Goal: Task Accomplishment & Management: Manage account settings

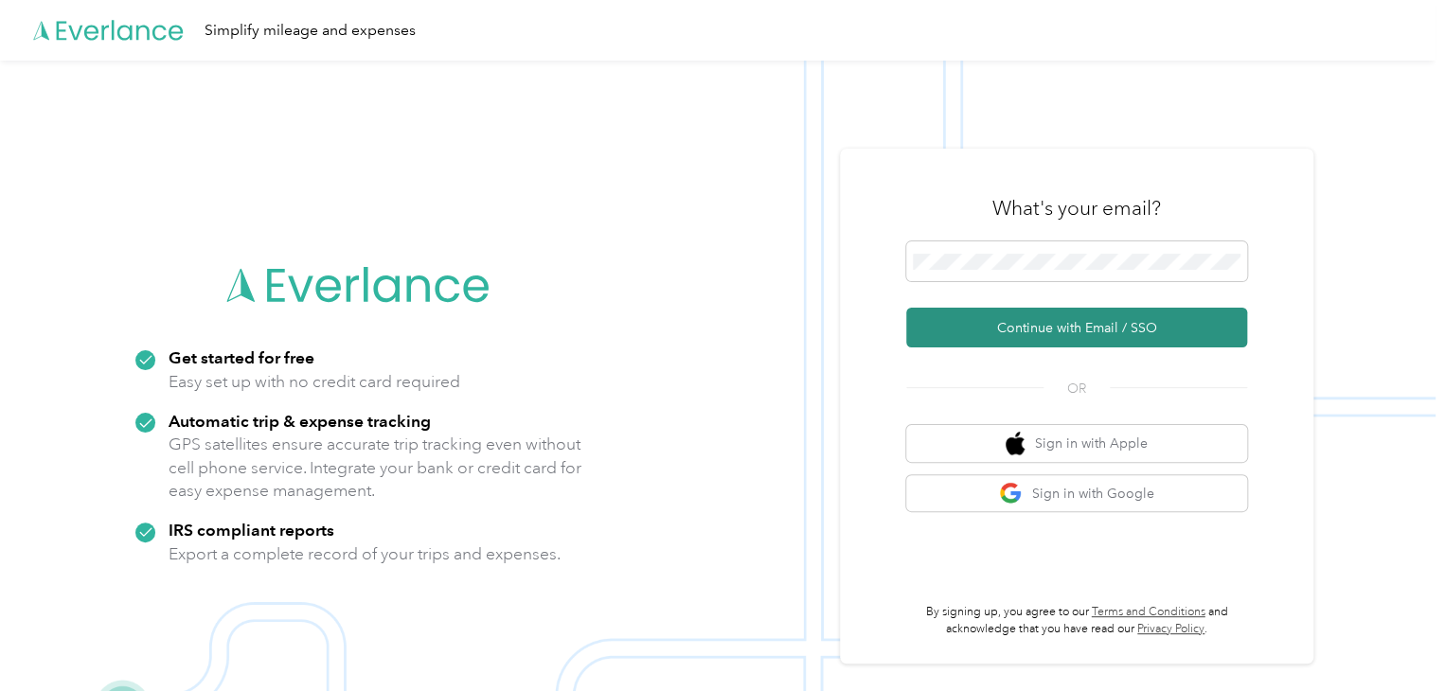
click at [1101, 330] on button "Continue with Email / SSO" at bounding box center [1076, 328] width 341 height 40
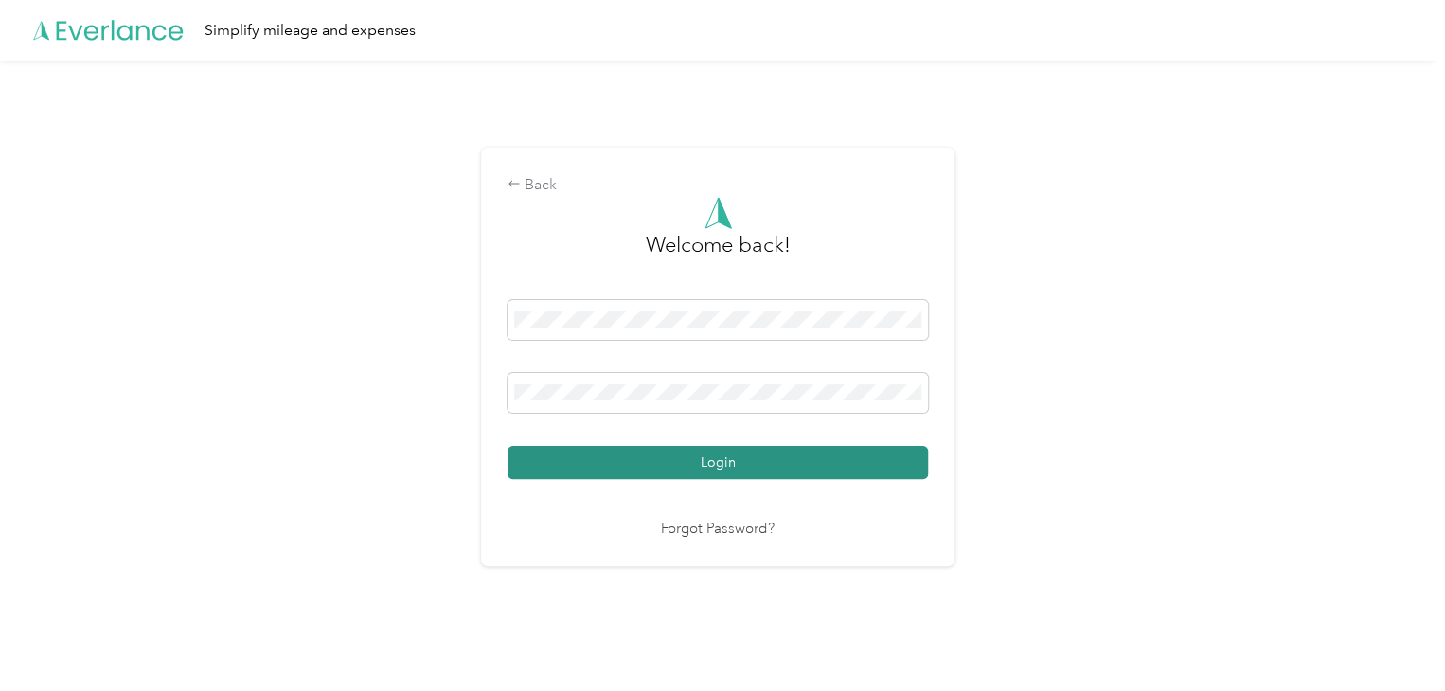
click at [829, 465] on button "Login" at bounding box center [717, 462] width 420 height 33
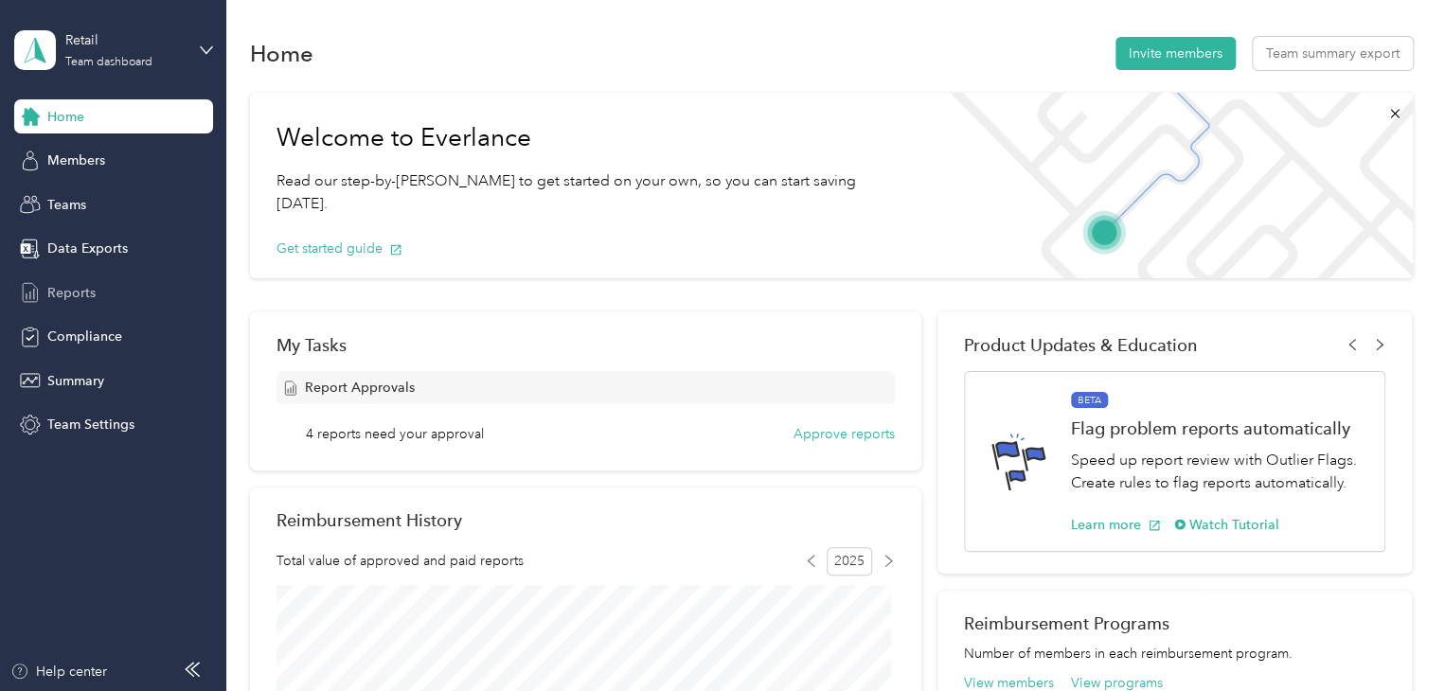
click at [76, 291] on span "Reports" at bounding box center [71, 293] width 48 height 20
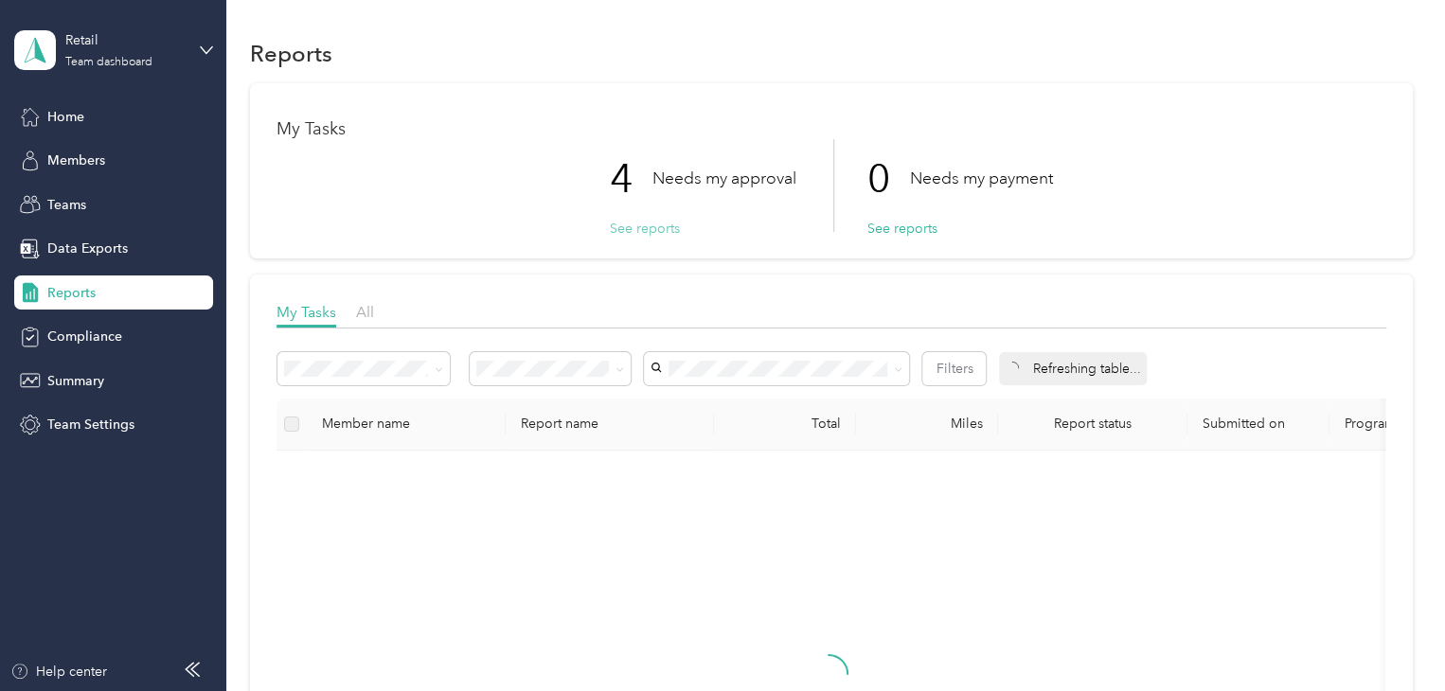
click at [622, 223] on button "See reports" at bounding box center [645, 229] width 70 height 20
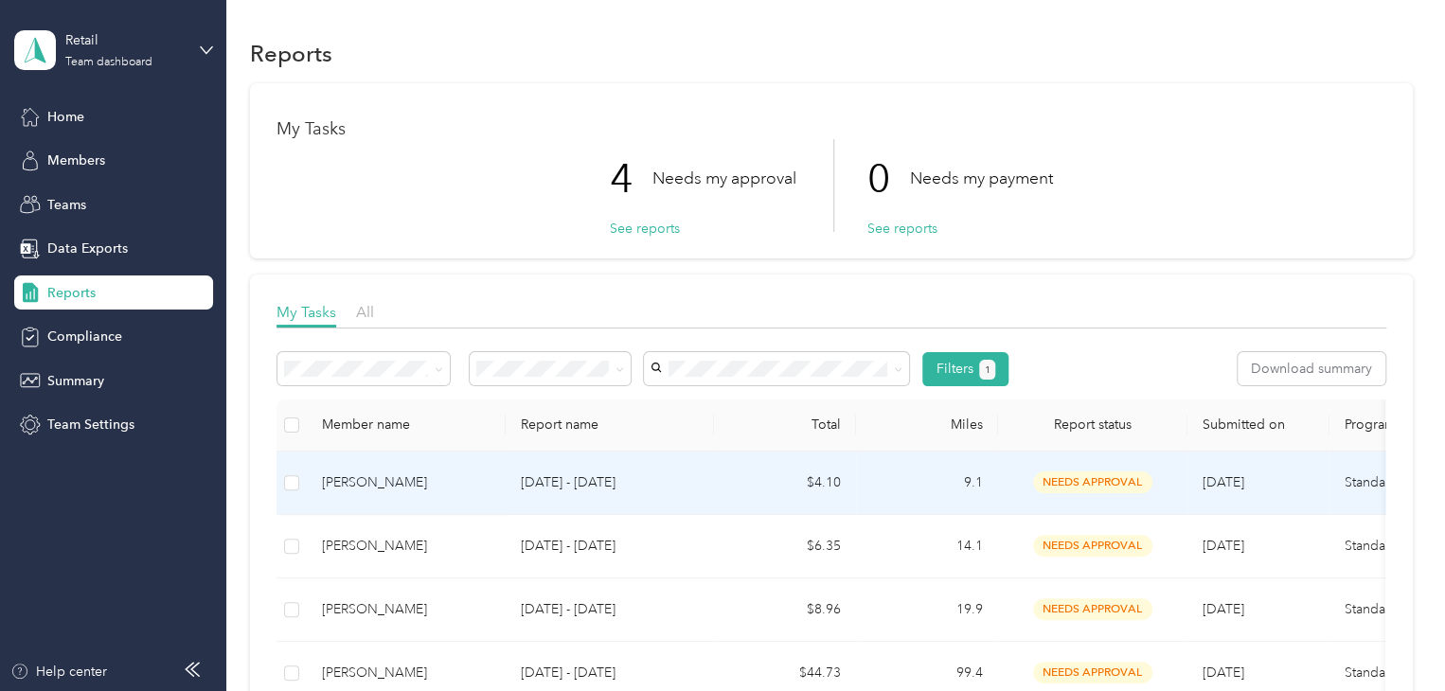
click at [1050, 478] on span "needs approval" at bounding box center [1092, 482] width 119 height 22
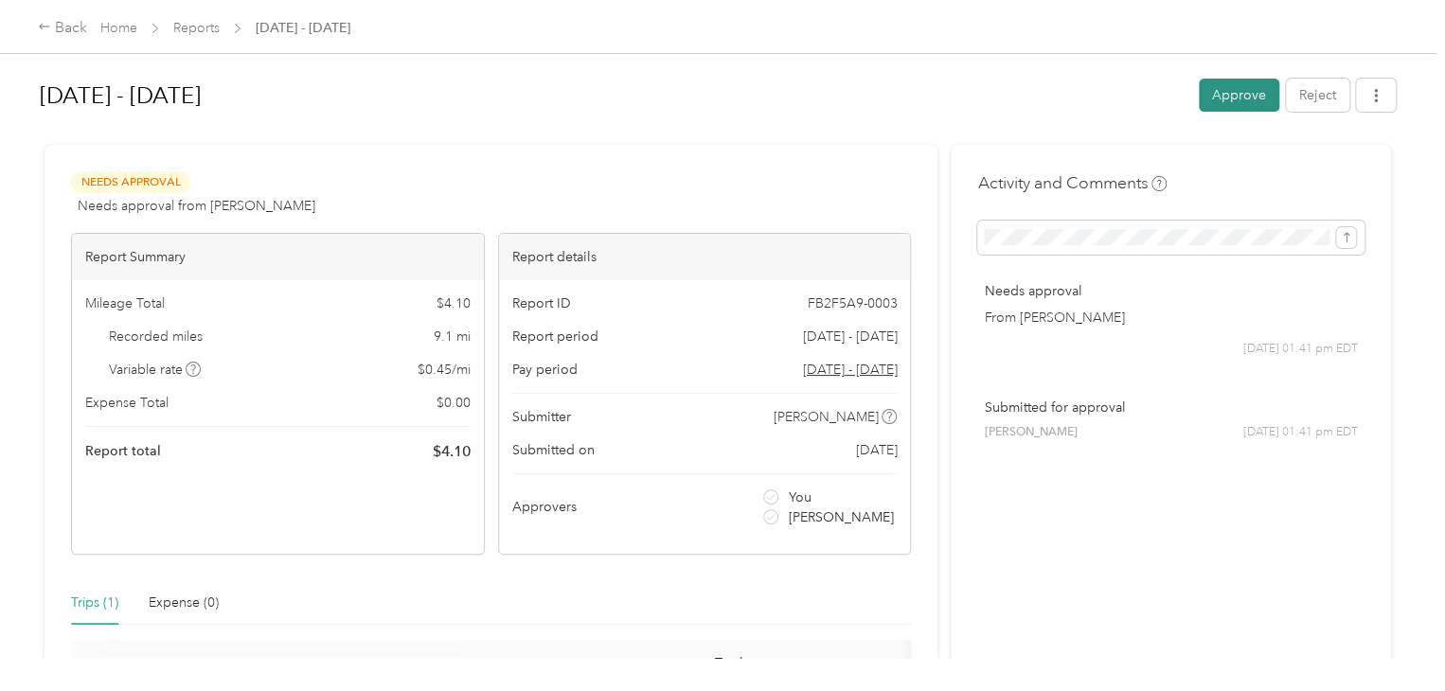
click at [1212, 98] on button "Approve" at bounding box center [1239, 95] width 80 height 33
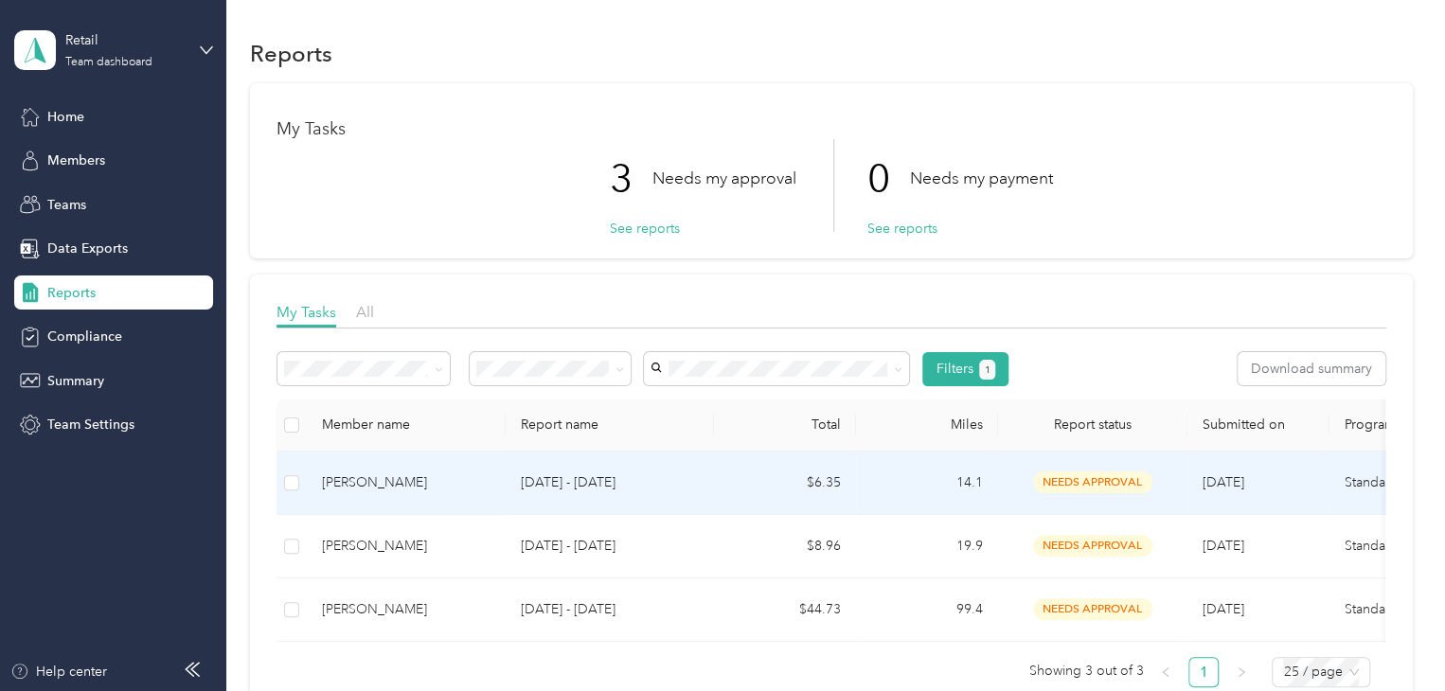
click at [1087, 475] on span "needs approval" at bounding box center [1092, 482] width 119 height 22
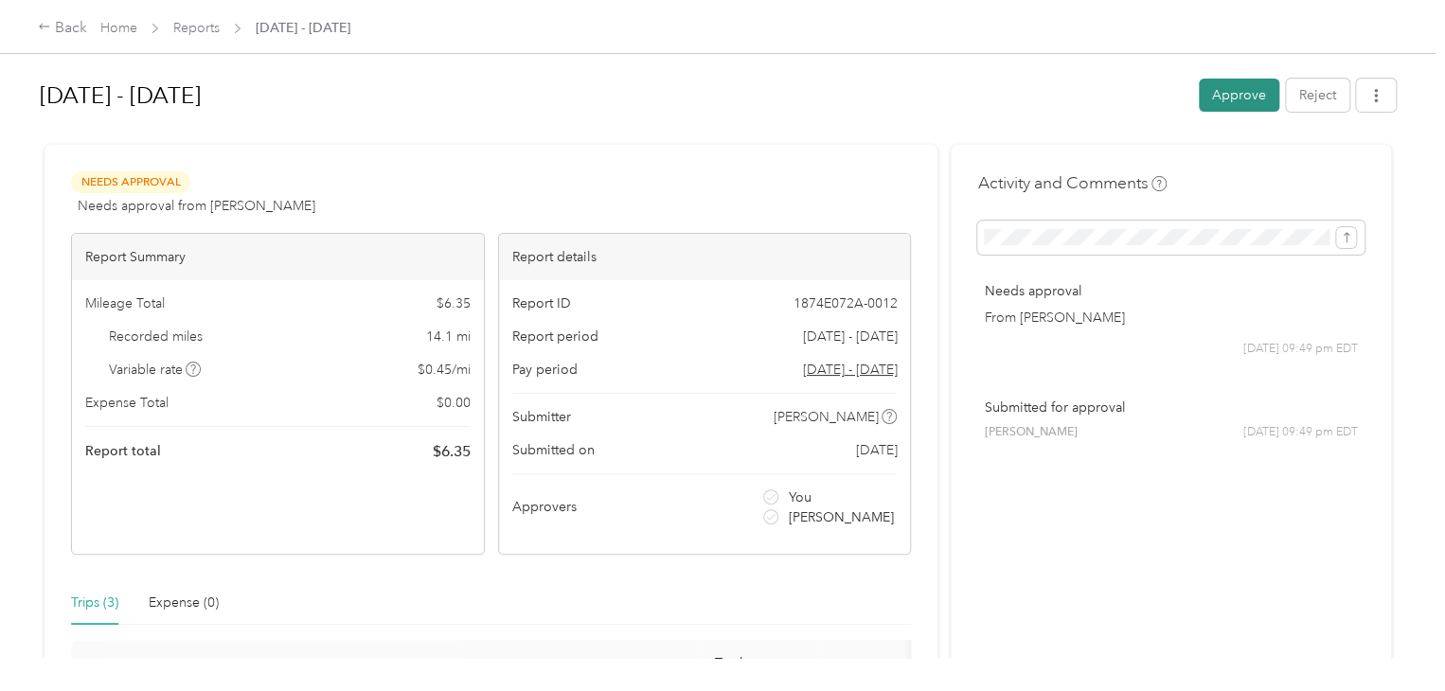
click at [1213, 90] on button "Approve" at bounding box center [1239, 95] width 80 height 33
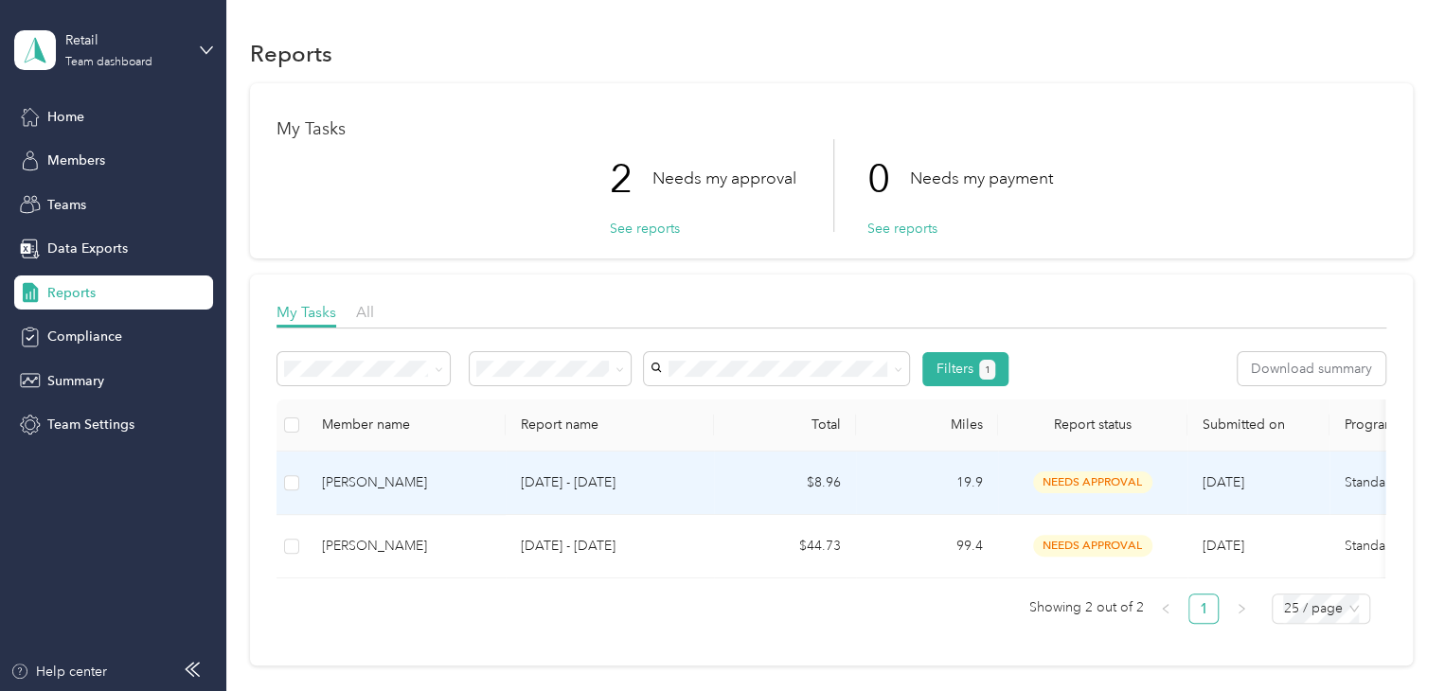
click at [322, 477] on div "[PERSON_NAME]" at bounding box center [406, 482] width 169 height 21
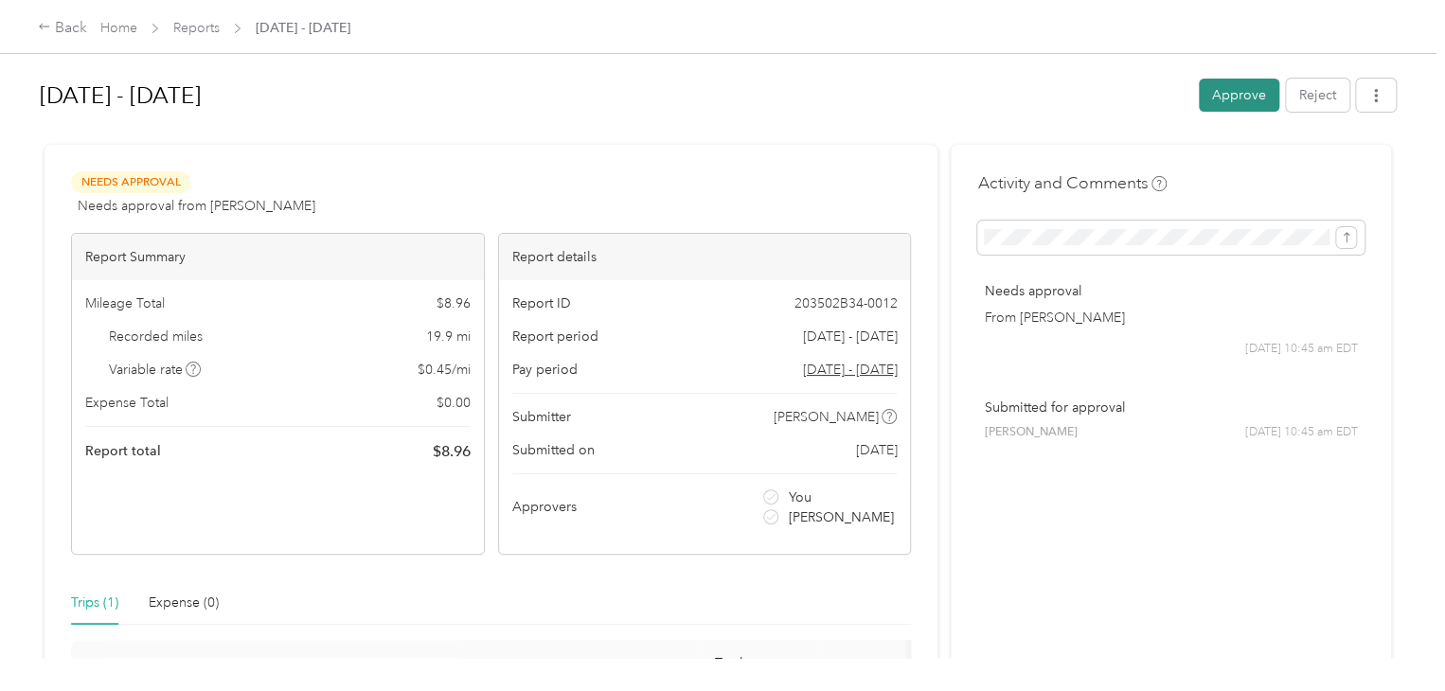
click at [1213, 82] on button "Approve" at bounding box center [1239, 95] width 80 height 33
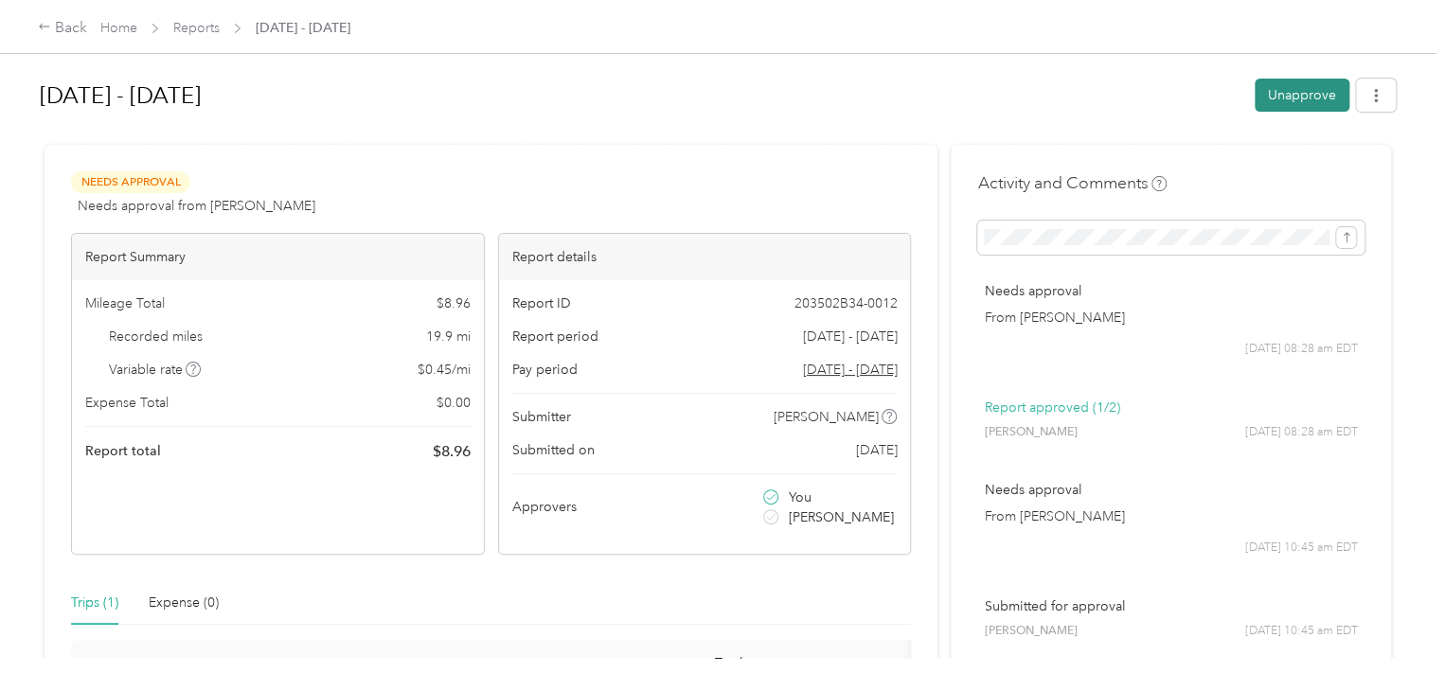
click at [1261, 82] on button "Unapprove" at bounding box center [1301, 95] width 95 height 33
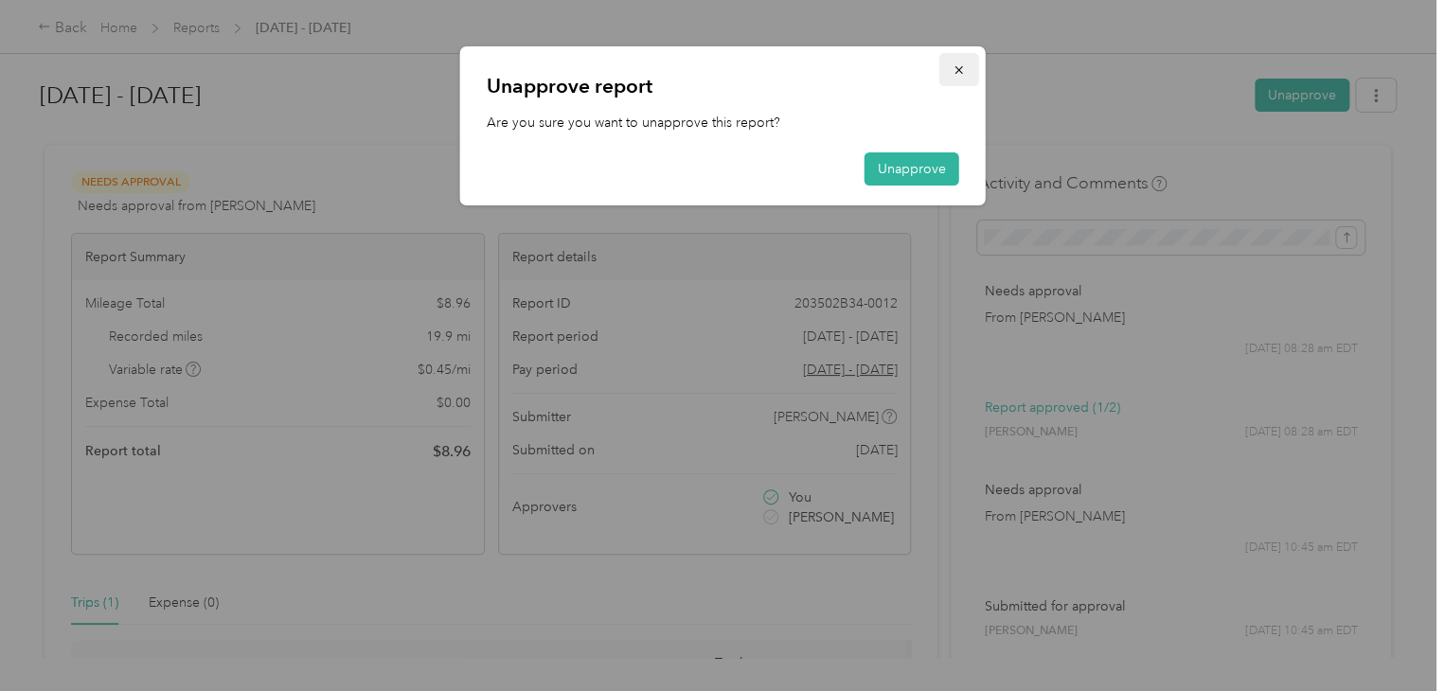
click at [958, 59] on button "button" at bounding box center [959, 69] width 40 height 33
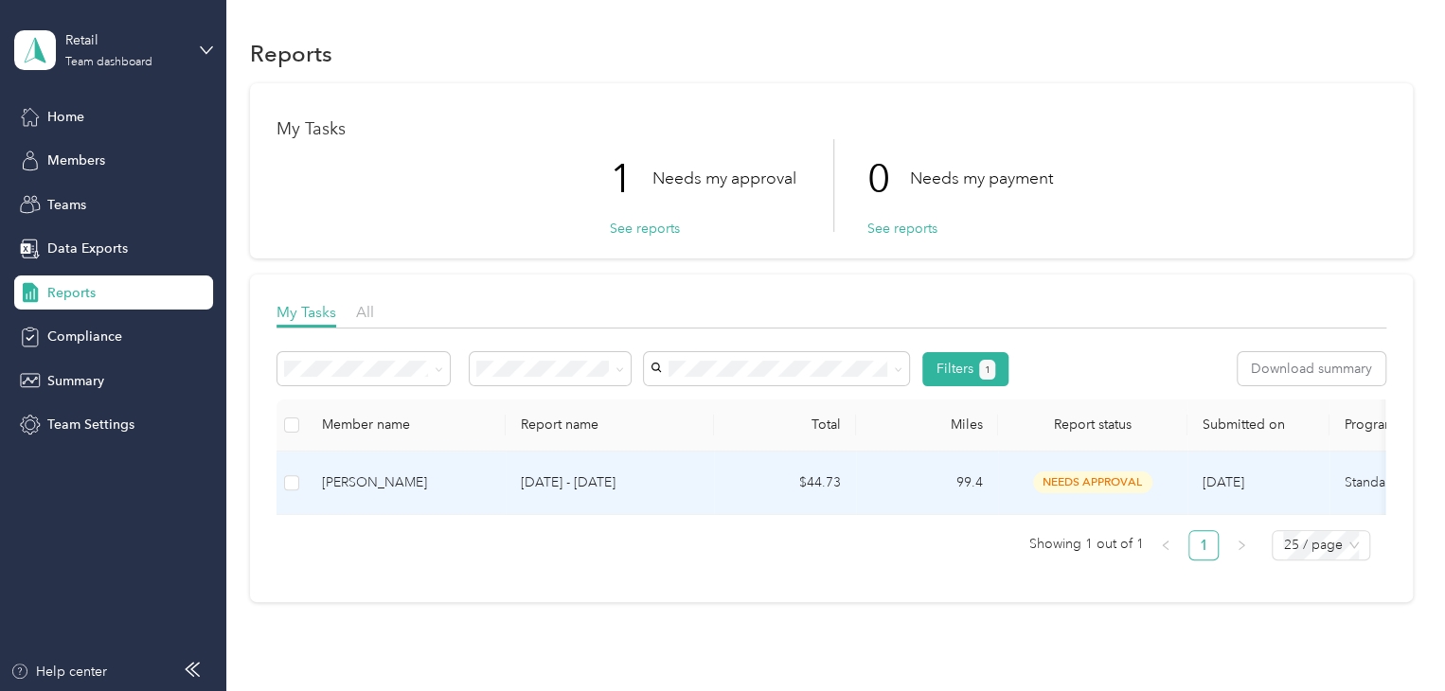
click at [420, 473] on div "[PERSON_NAME]" at bounding box center [406, 482] width 169 height 21
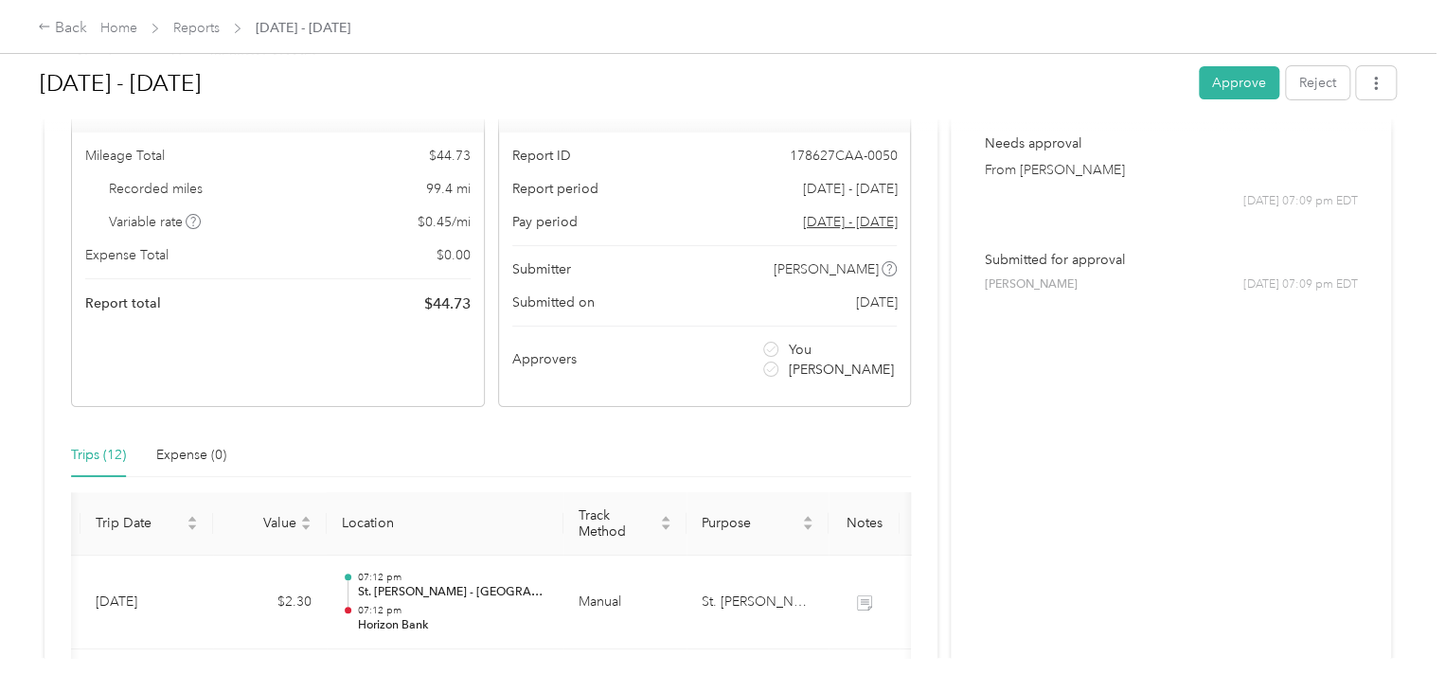
scroll to position [93, 0]
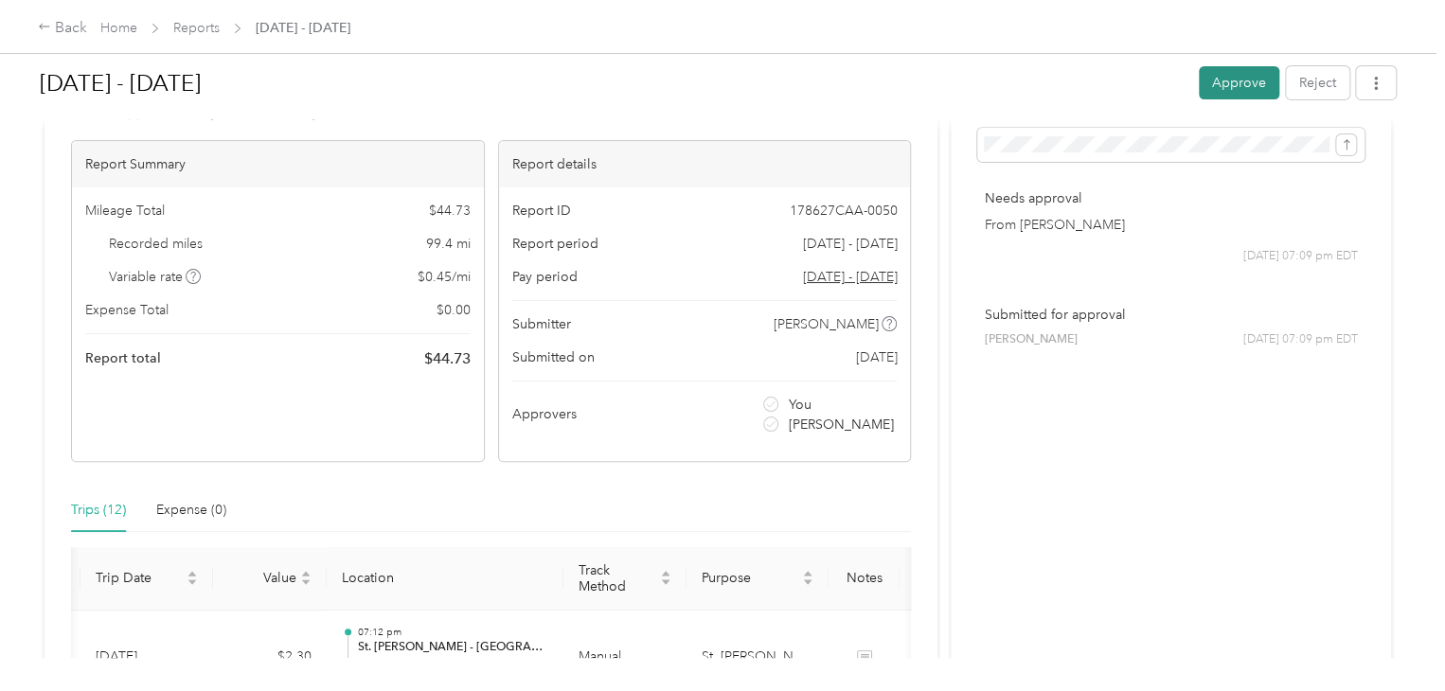
click at [1219, 80] on button "Approve" at bounding box center [1239, 82] width 80 height 33
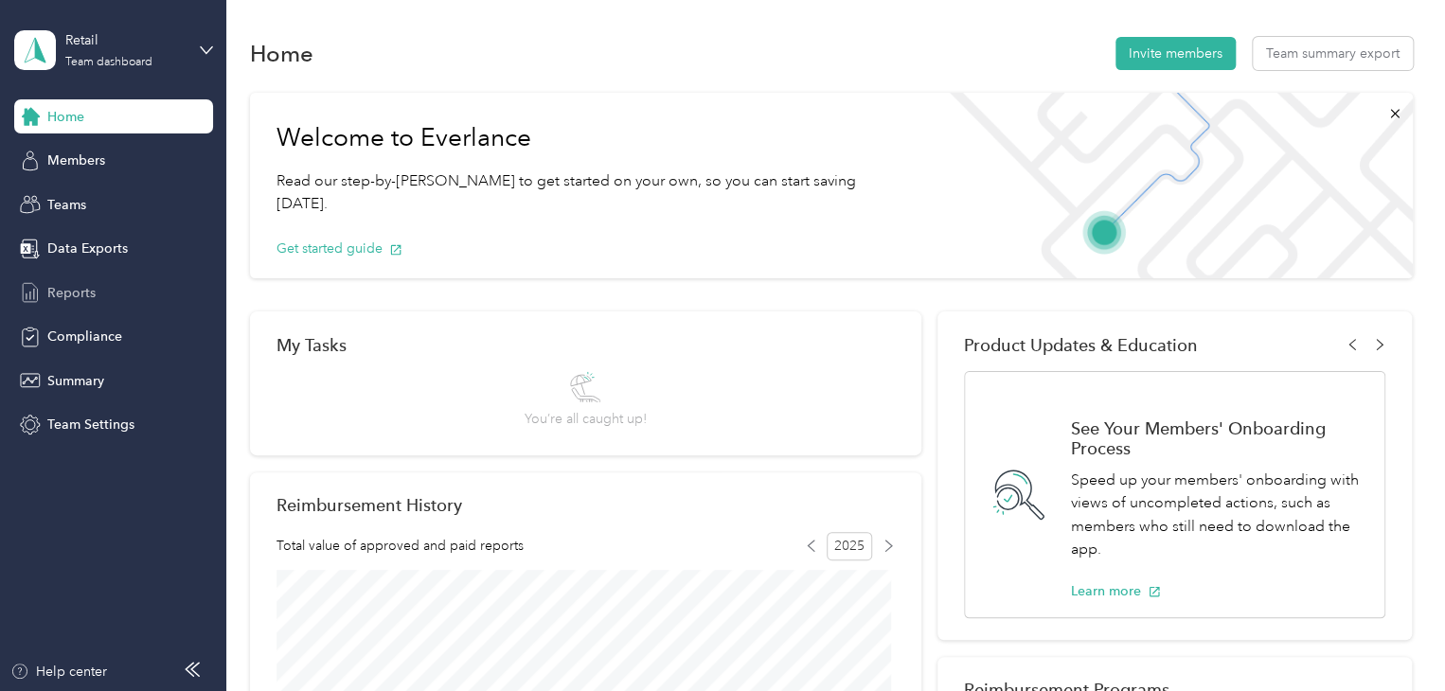
click at [64, 298] on span "Reports" at bounding box center [71, 293] width 48 height 20
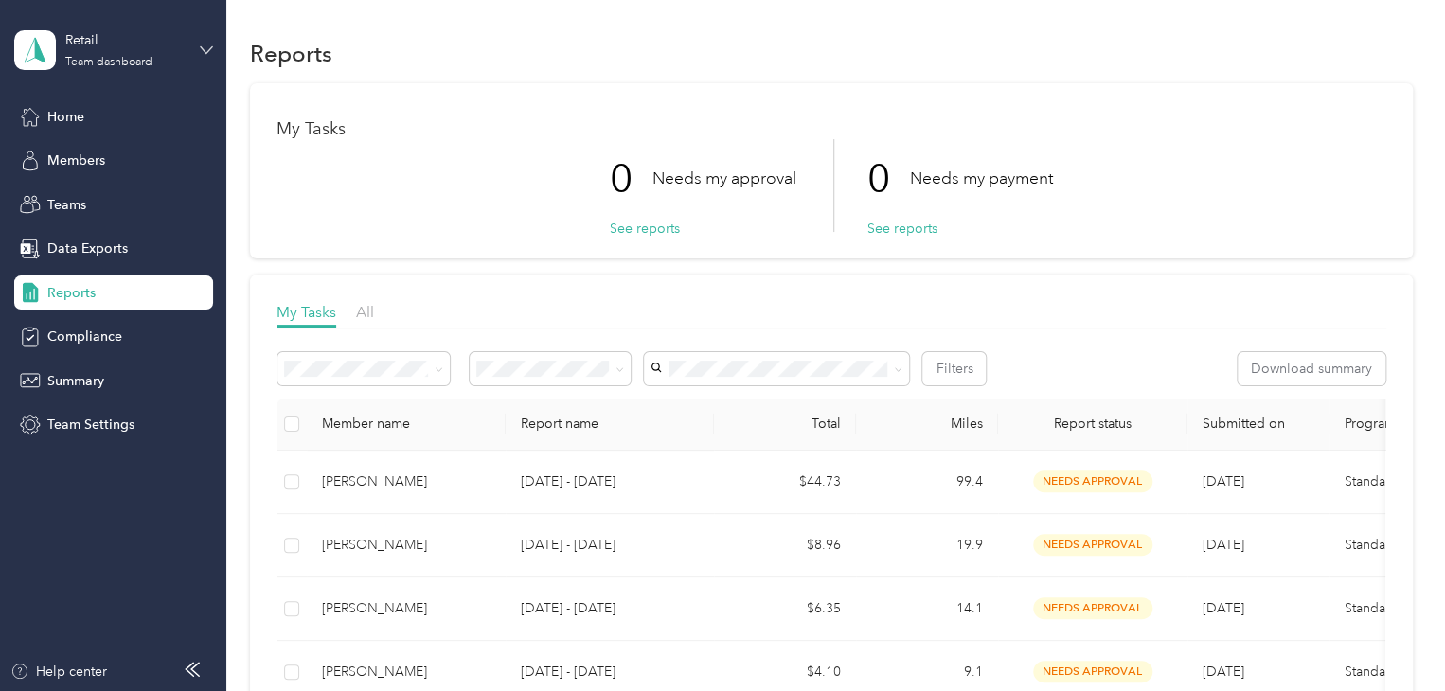
click at [201, 48] on icon at bounding box center [205, 49] width 11 height 7
click at [133, 196] on div "Personal dashboard" at bounding box center [89, 188] width 119 height 20
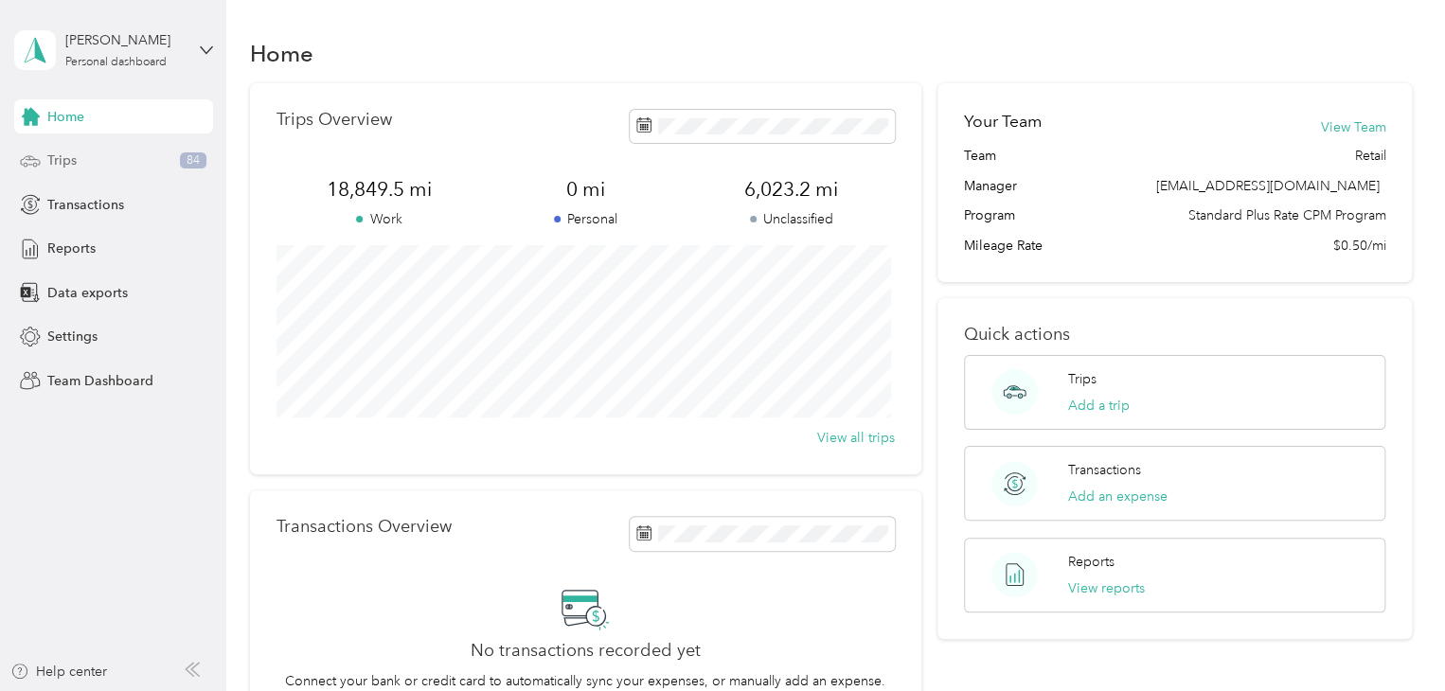
click at [68, 163] on span "Trips" at bounding box center [61, 161] width 29 height 20
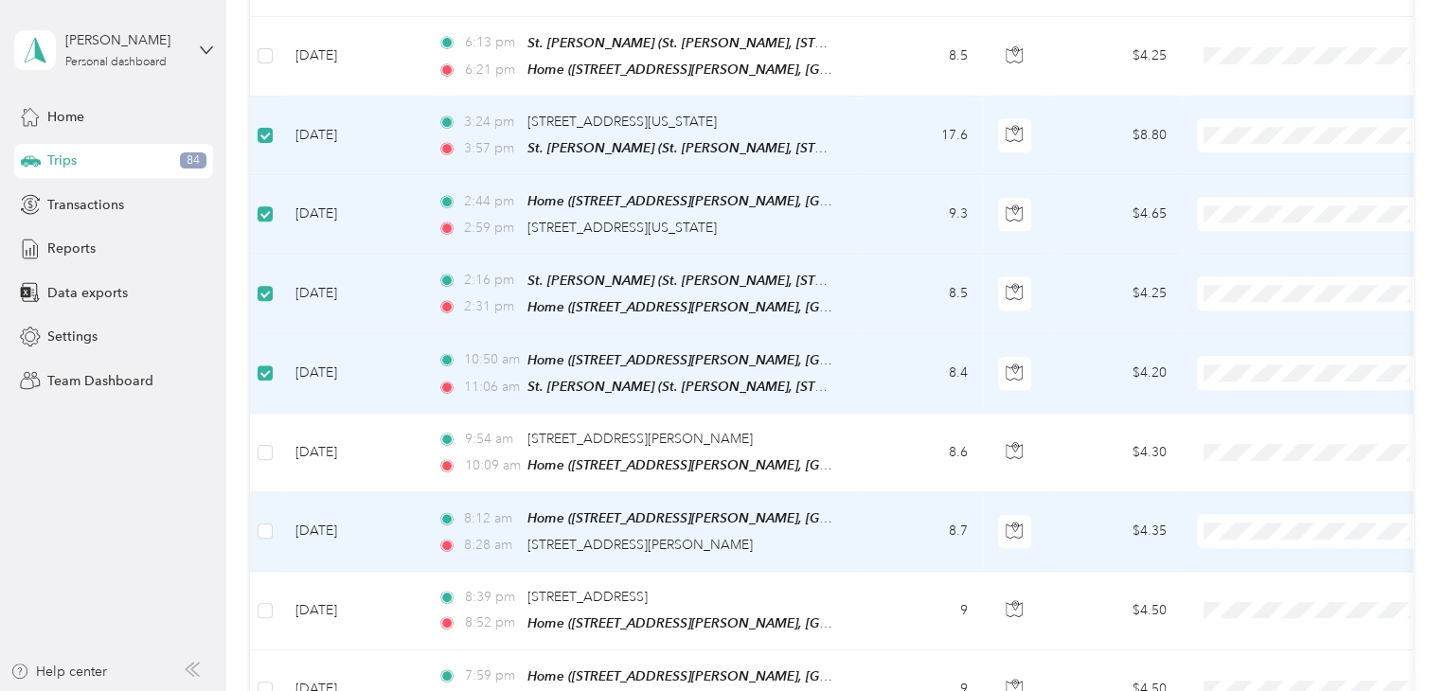
scroll to position [856, 0]
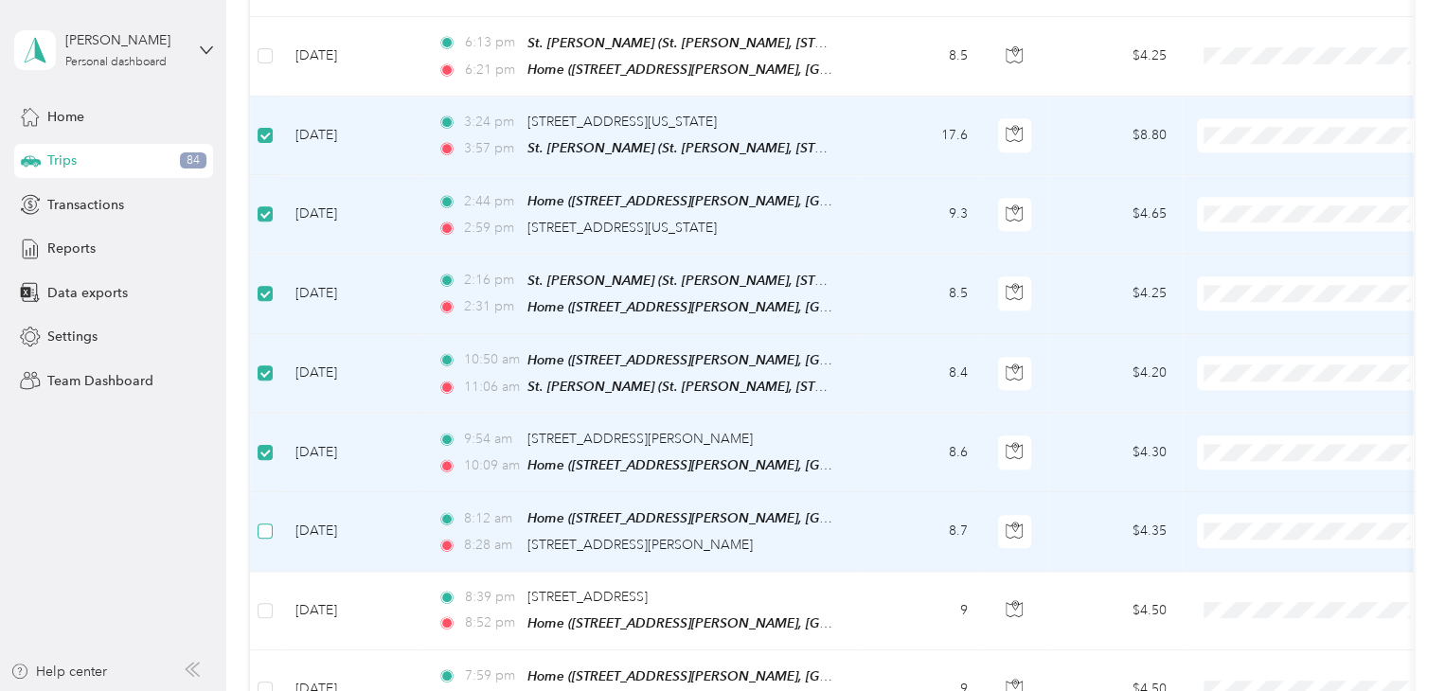
click at [265, 521] on label at bounding box center [265, 531] width 15 height 21
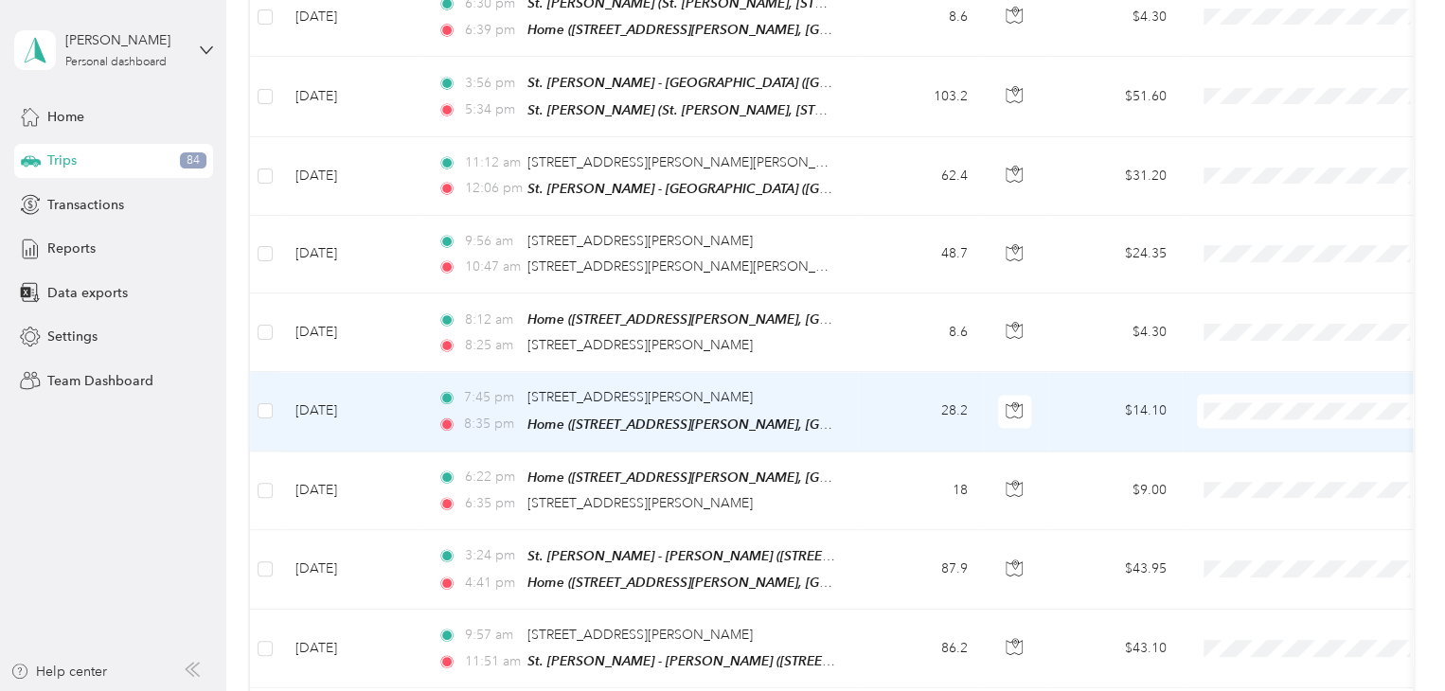
scroll to position [1609, 0]
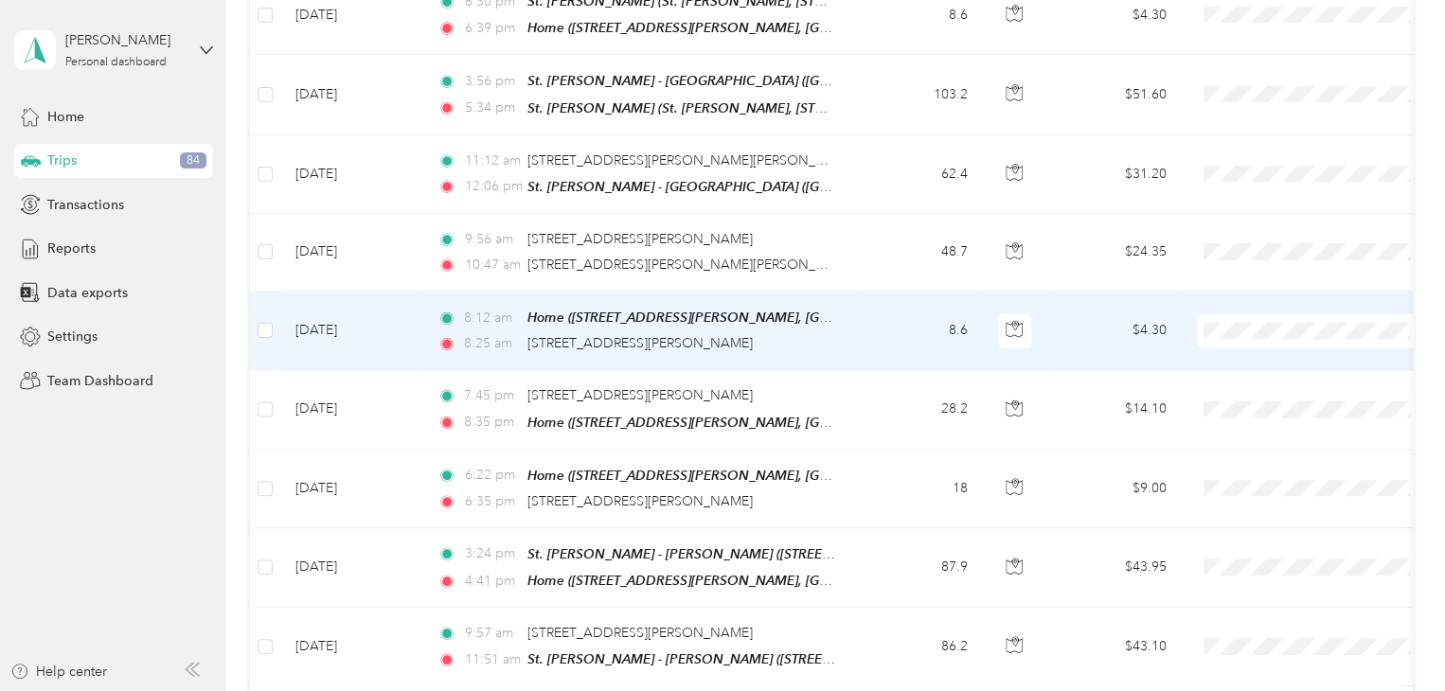
click at [276, 293] on td at bounding box center [265, 331] width 30 height 79
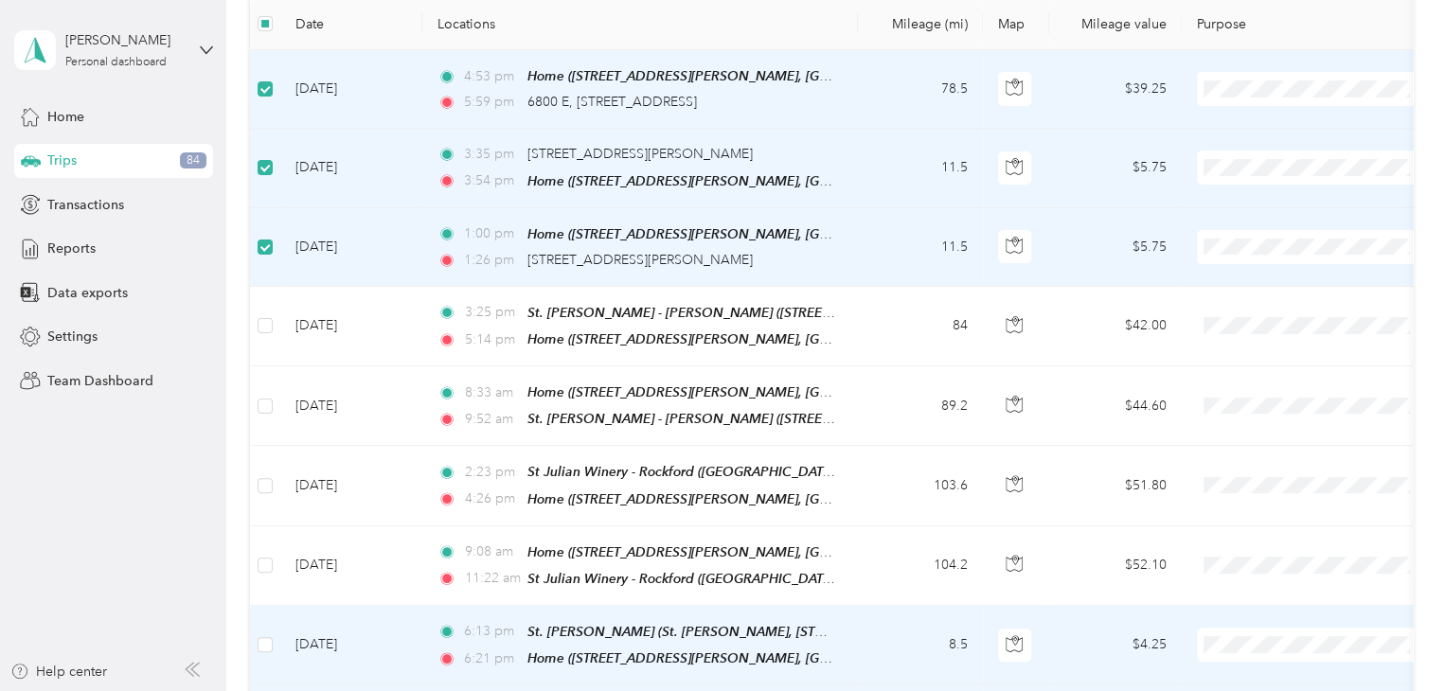
scroll to position [0, 0]
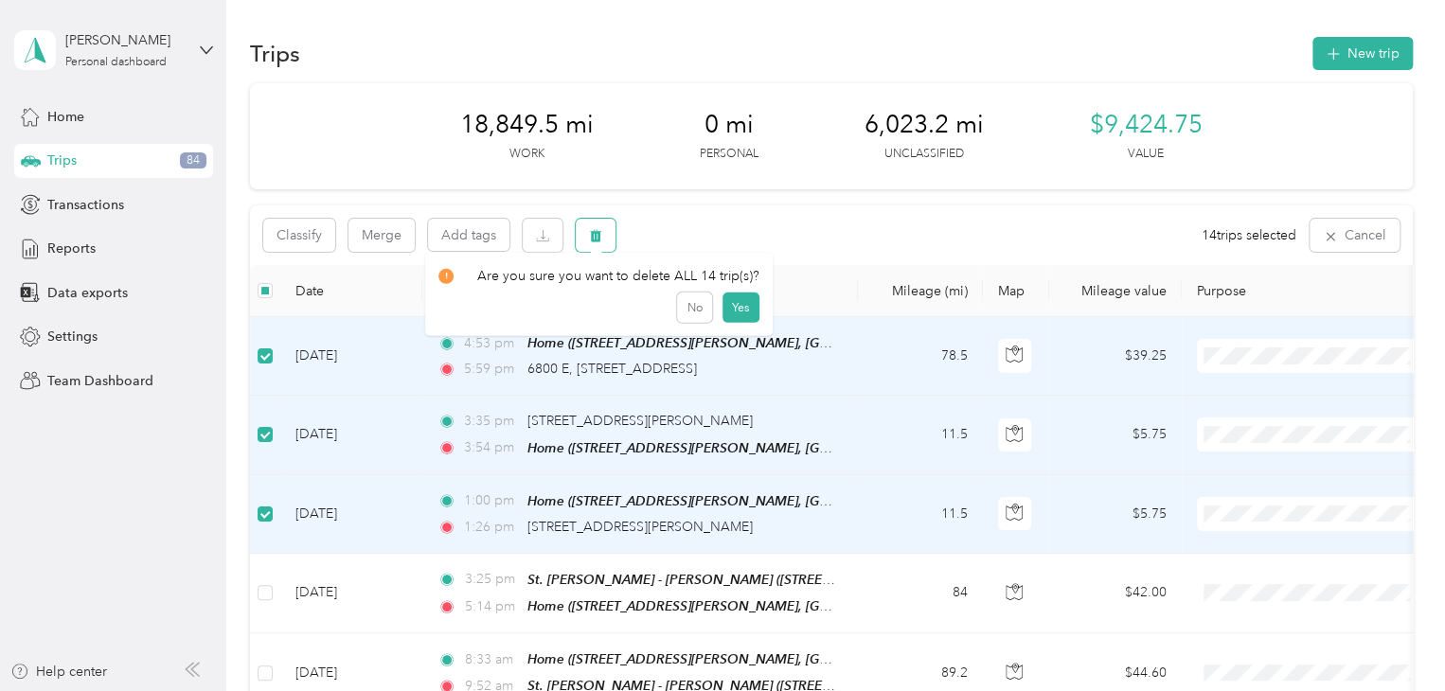
click at [599, 236] on icon "button" at bounding box center [595, 236] width 11 height 12
click at [737, 315] on button "Yes" at bounding box center [739, 314] width 37 height 30
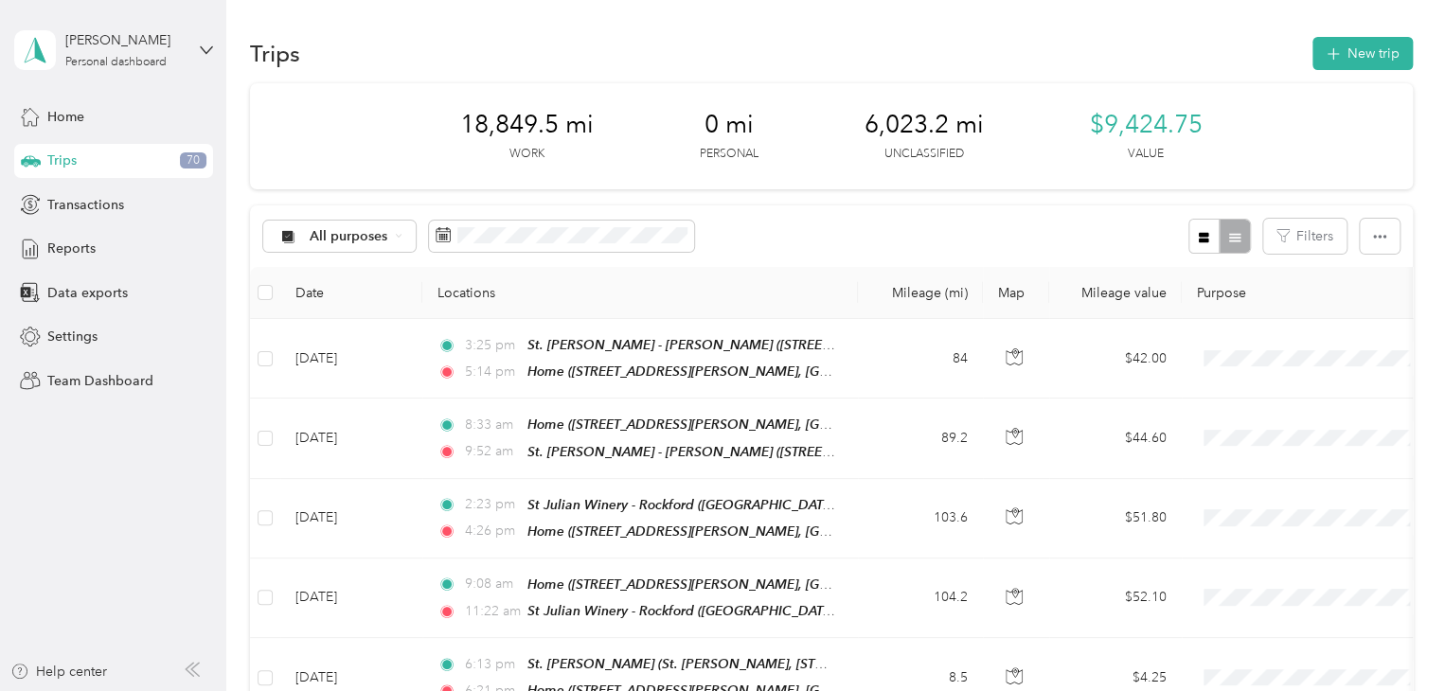
click at [720, 311] on th "Locations" at bounding box center [640, 293] width 436 height 52
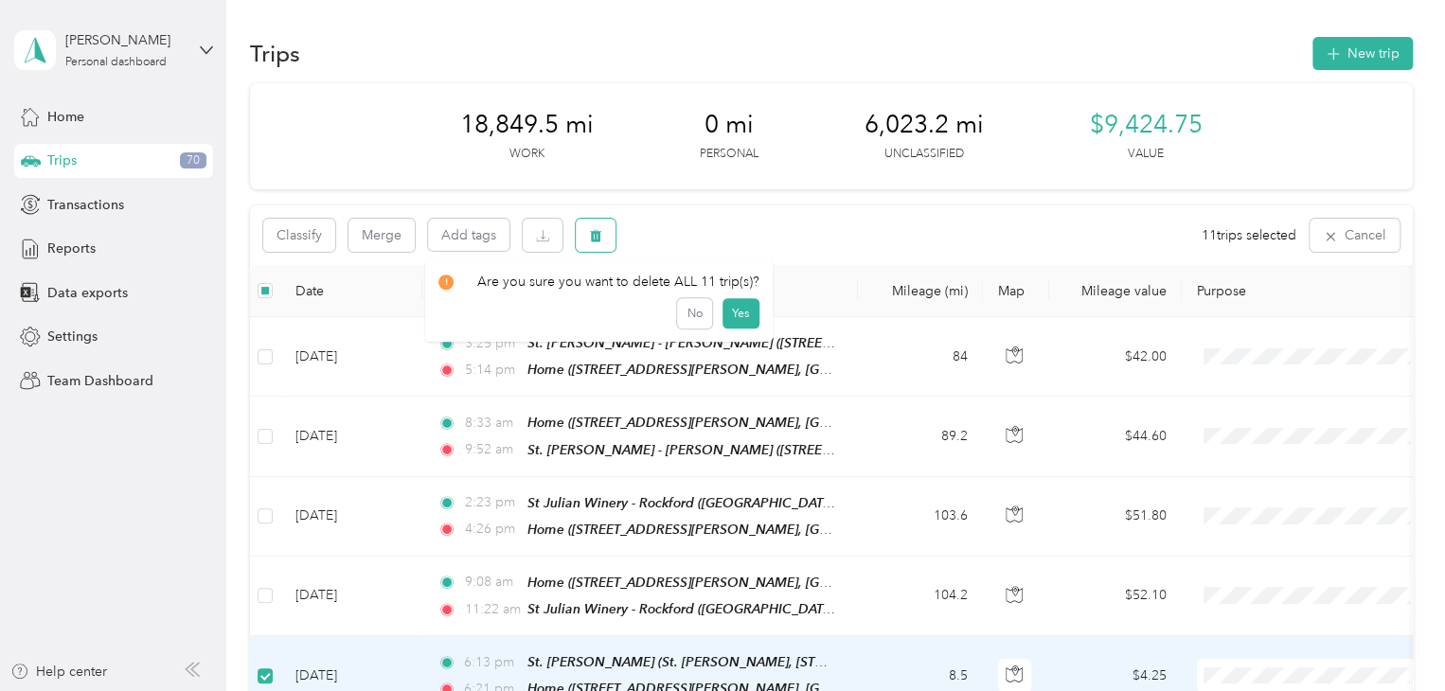
click at [597, 238] on icon "button" at bounding box center [595, 236] width 11 height 12
click at [738, 317] on button "Yes" at bounding box center [739, 314] width 37 height 30
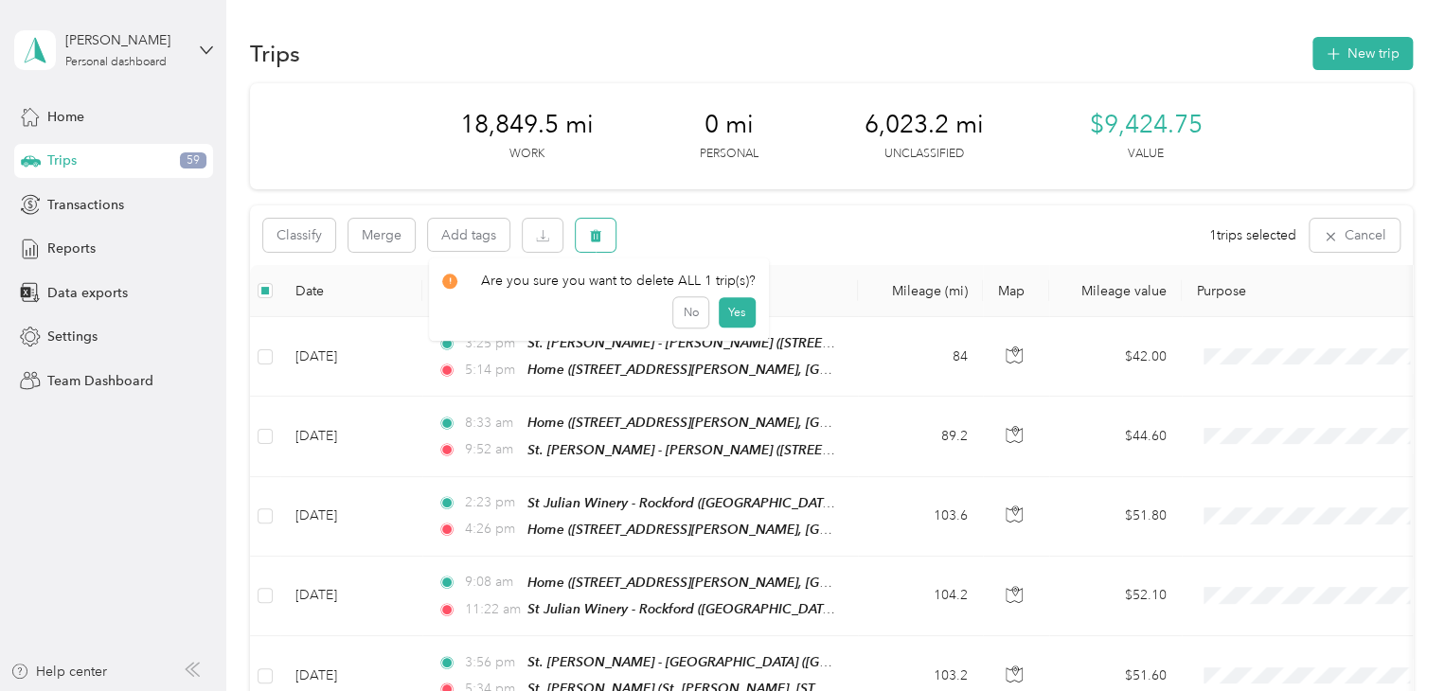
click at [583, 228] on button "button" at bounding box center [596, 235] width 40 height 33
click at [726, 307] on button "Yes" at bounding box center [736, 314] width 37 height 30
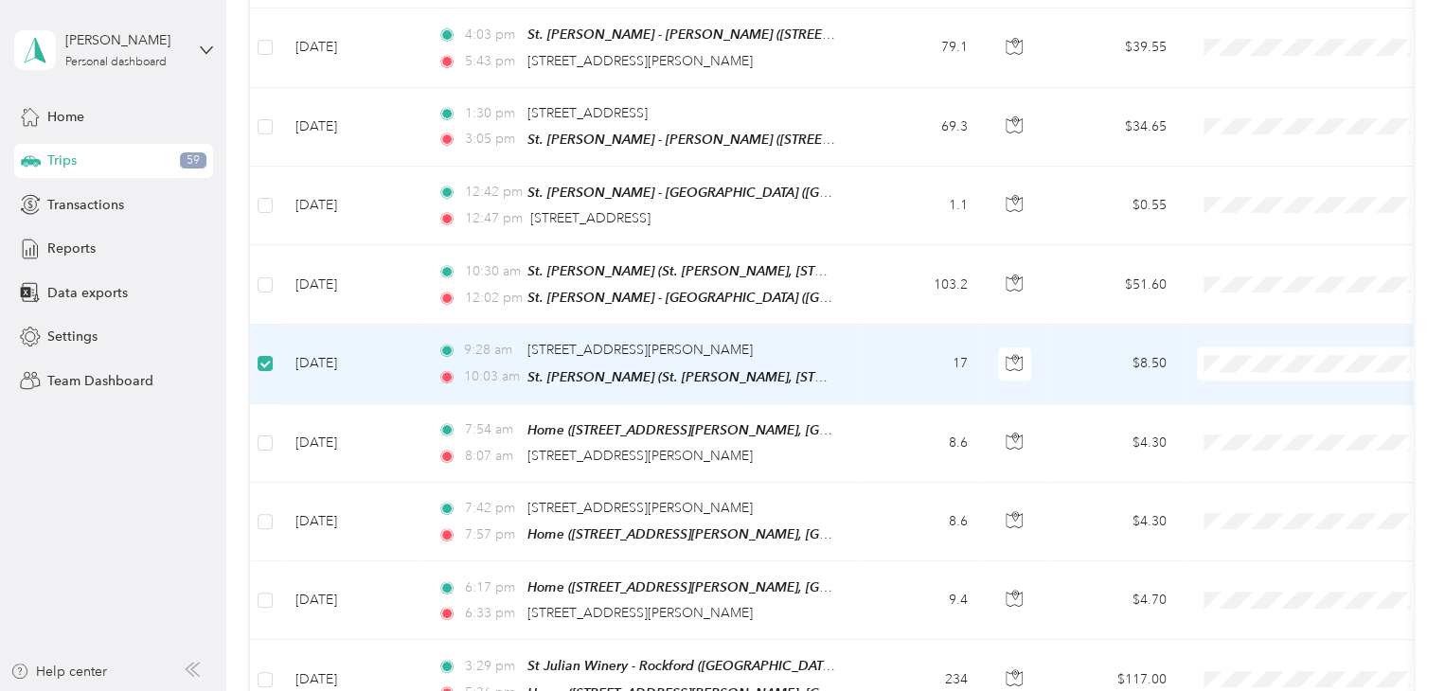
scroll to position [1021, 0]
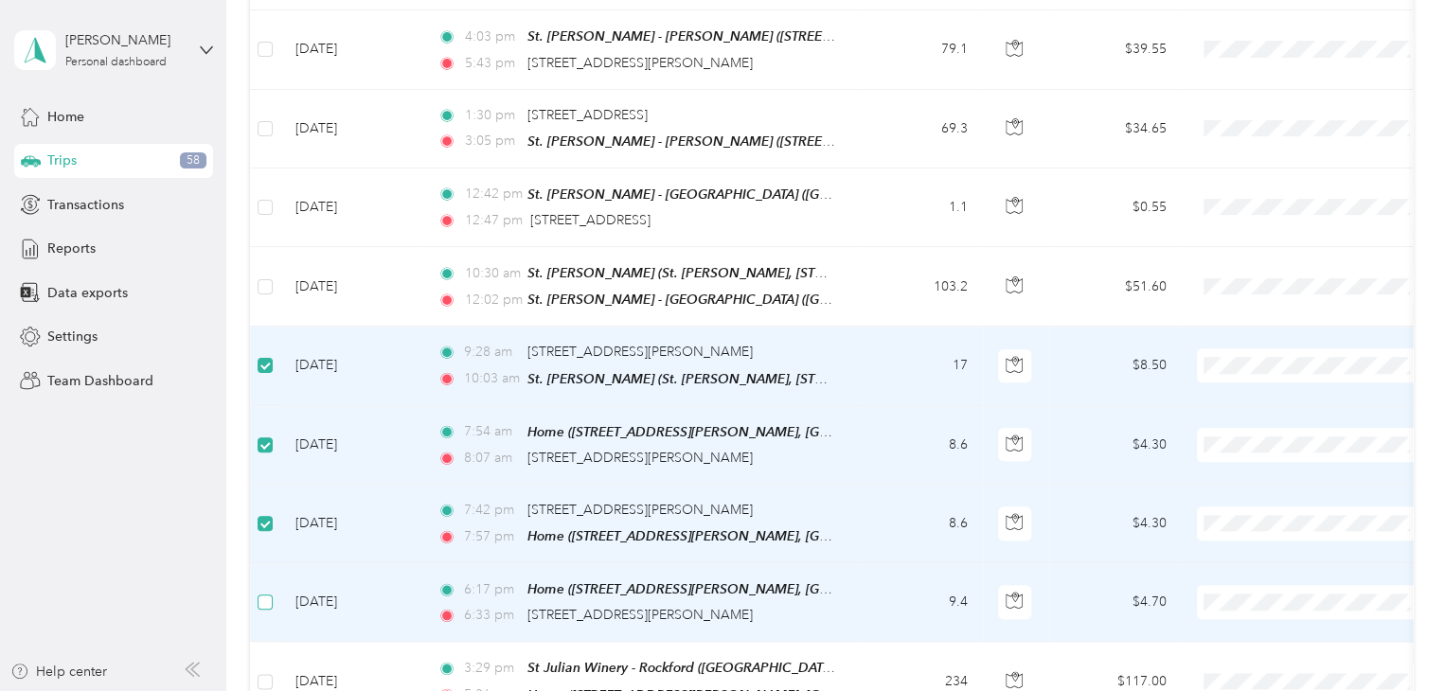
click at [267, 592] on label at bounding box center [265, 602] width 15 height 21
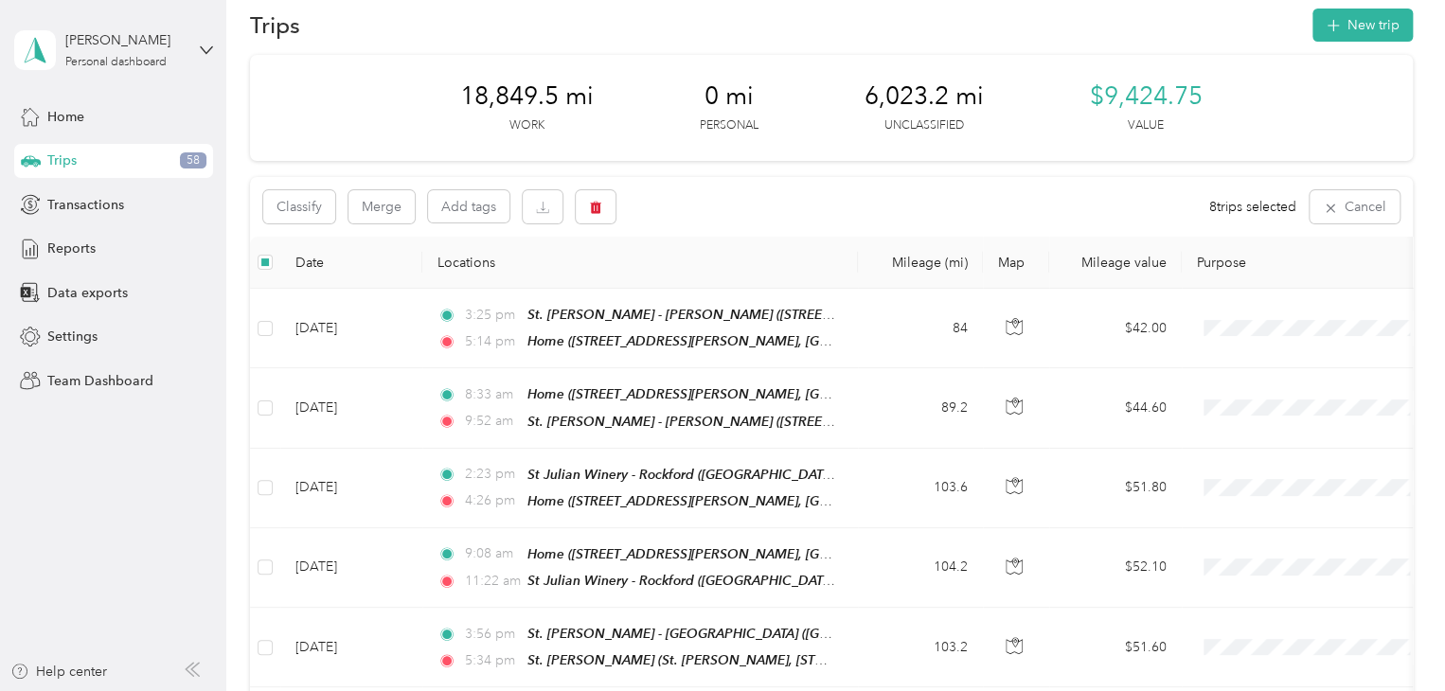
scroll to position [0, 0]
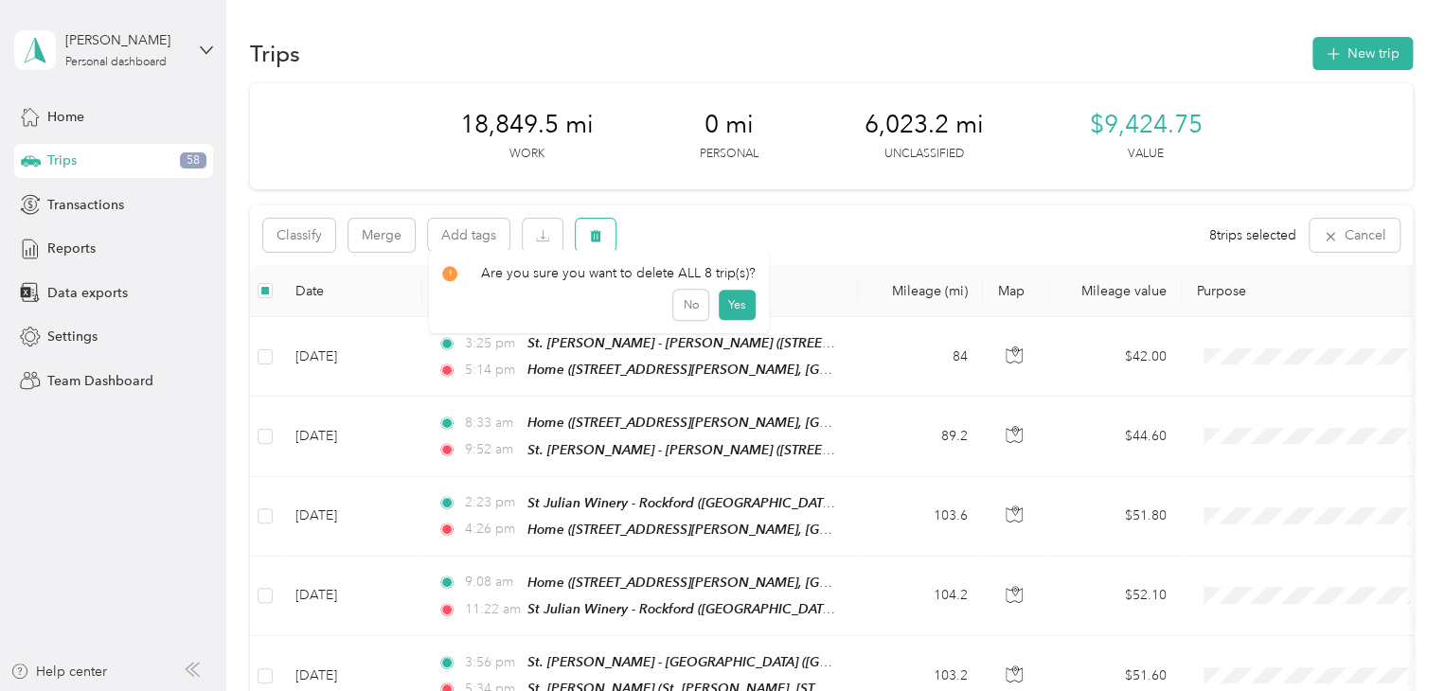
click at [606, 229] on button "button" at bounding box center [596, 235] width 40 height 33
click at [730, 311] on button "Yes" at bounding box center [736, 314] width 37 height 30
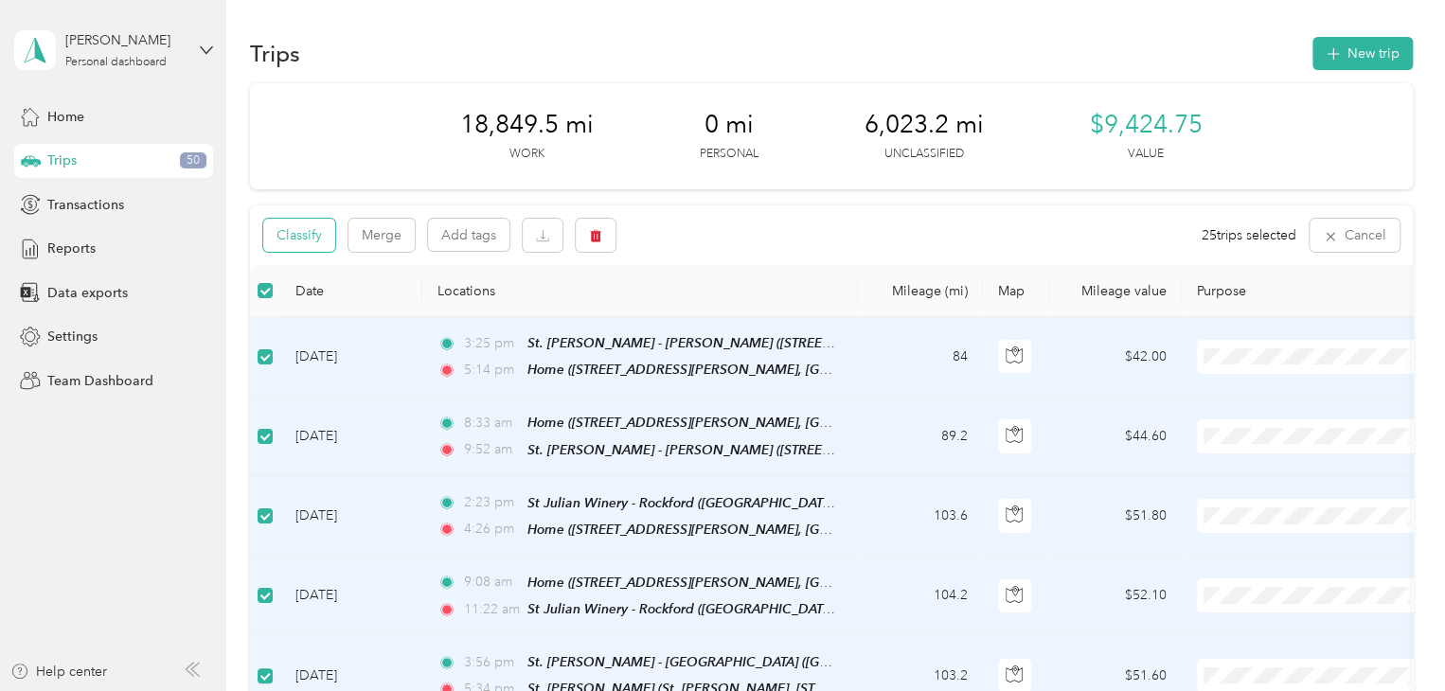
click at [308, 242] on button "Classify" at bounding box center [299, 235] width 72 height 33
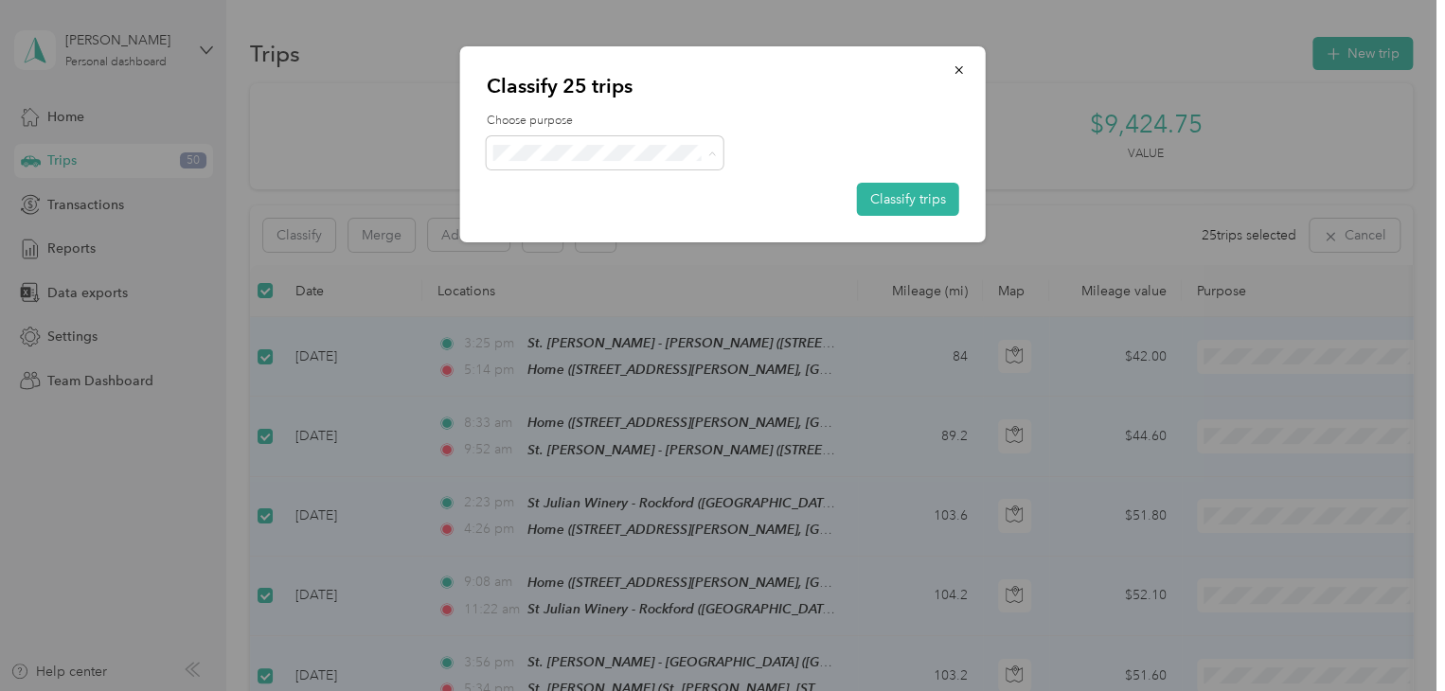
click at [560, 185] on span "St. [PERSON_NAME]" at bounding box center [621, 188] width 176 height 20
click at [916, 201] on button "Classify trips" at bounding box center [908, 199] width 102 height 33
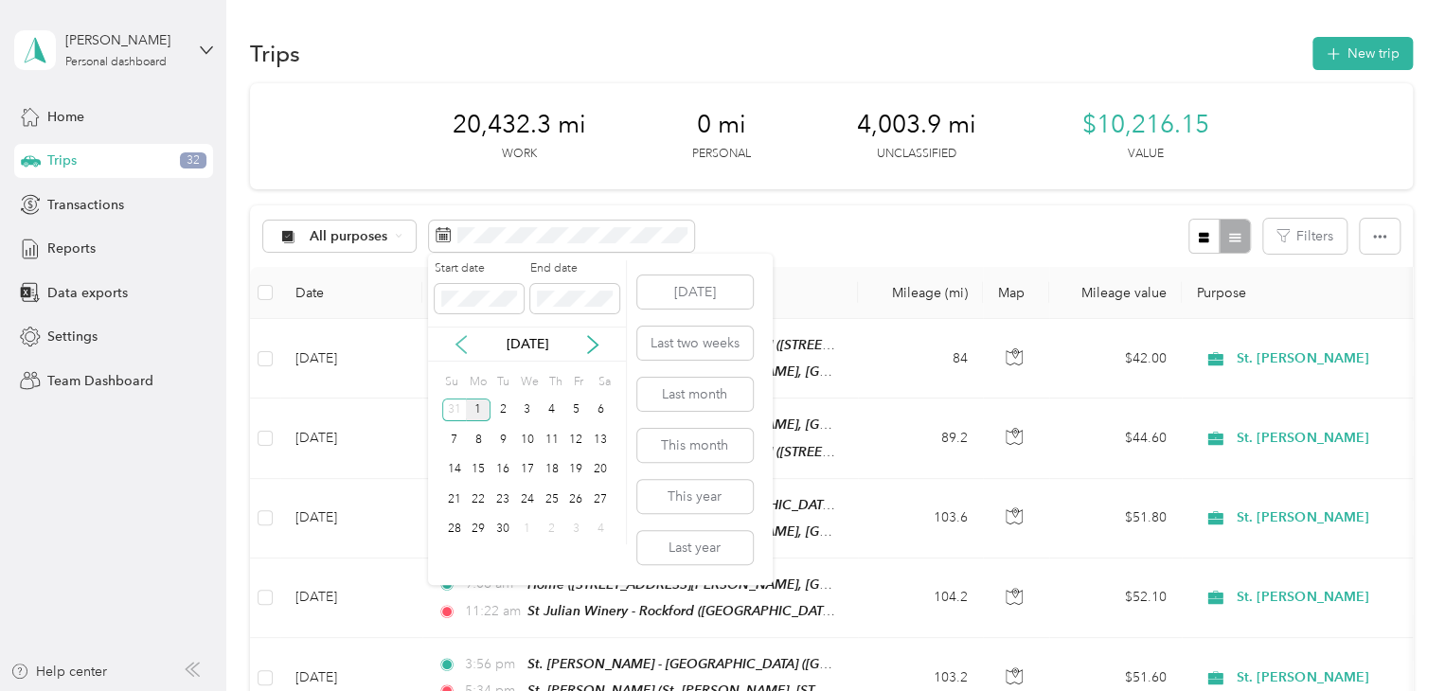
click at [458, 345] on icon at bounding box center [460, 344] width 9 height 17
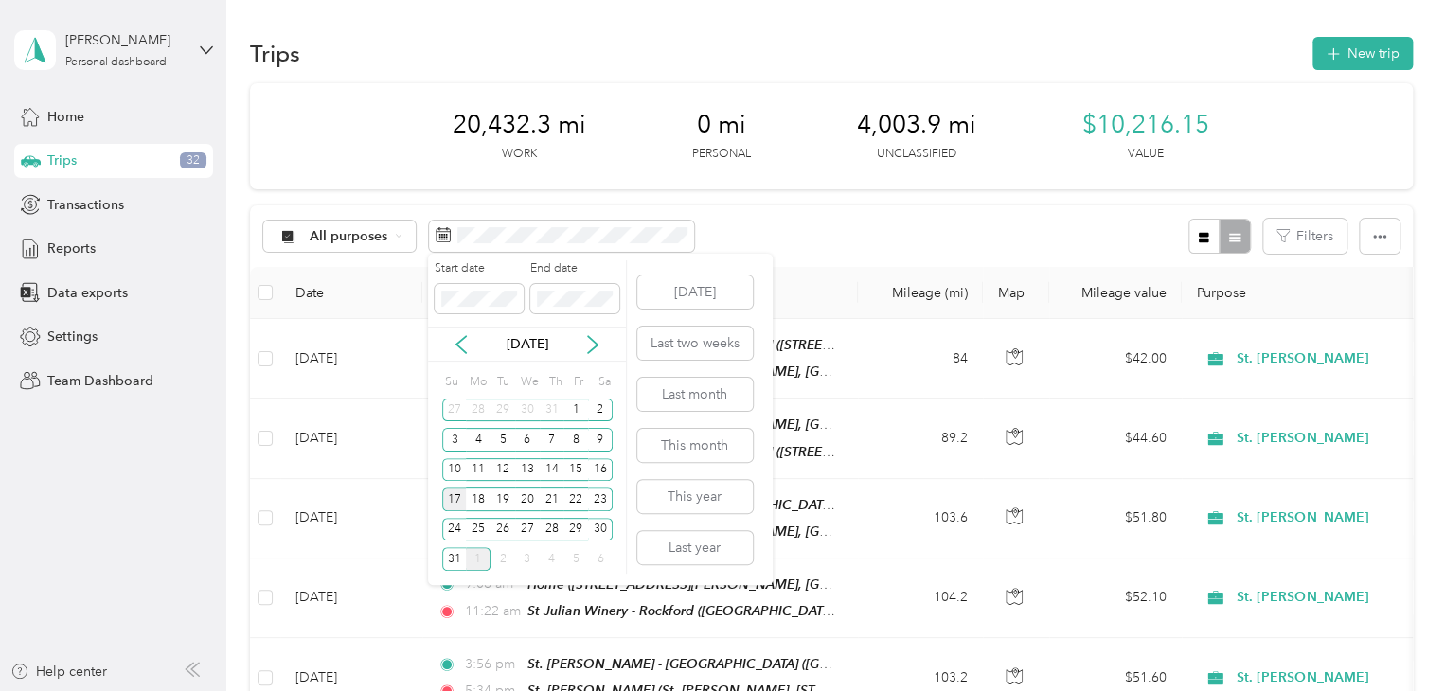
click at [458, 493] on div "17" at bounding box center [454, 500] width 25 height 24
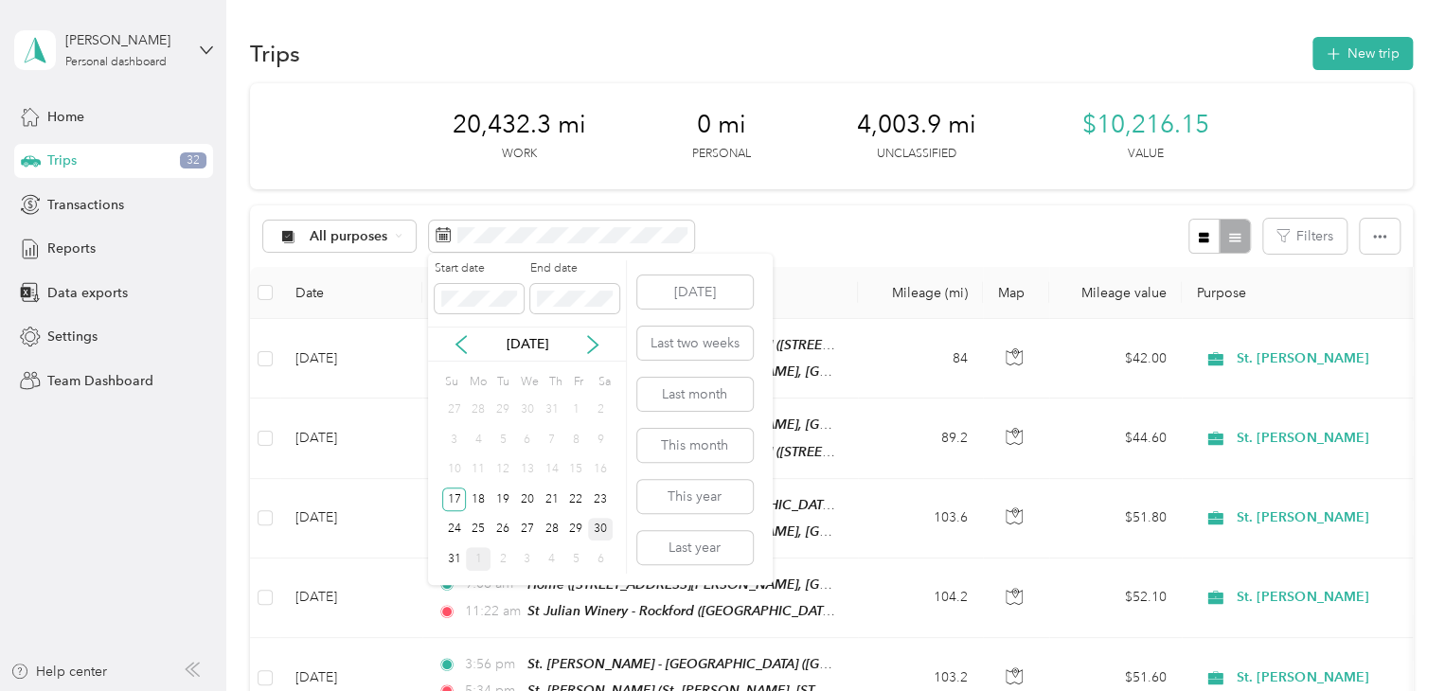
click at [596, 527] on div "30" at bounding box center [600, 530] width 25 height 24
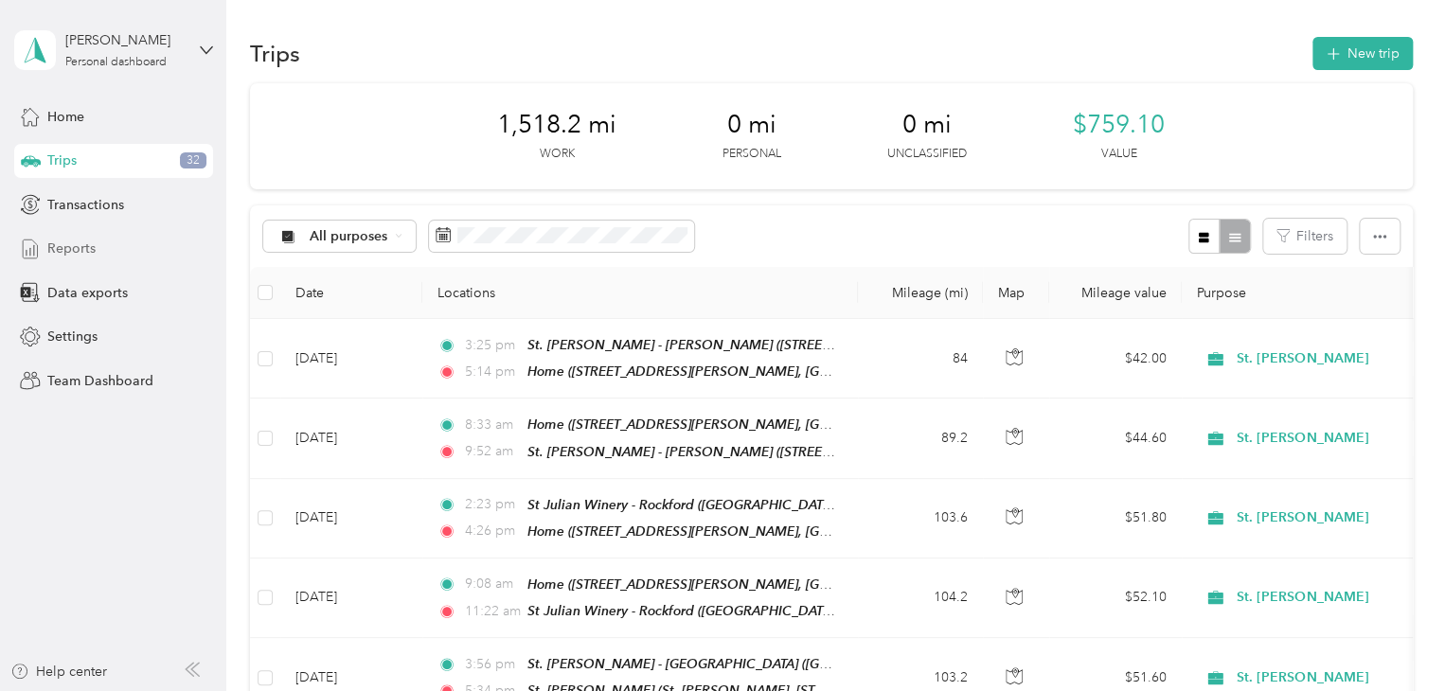
click at [85, 253] on span "Reports" at bounding box center [71, 249] width 48 height 20
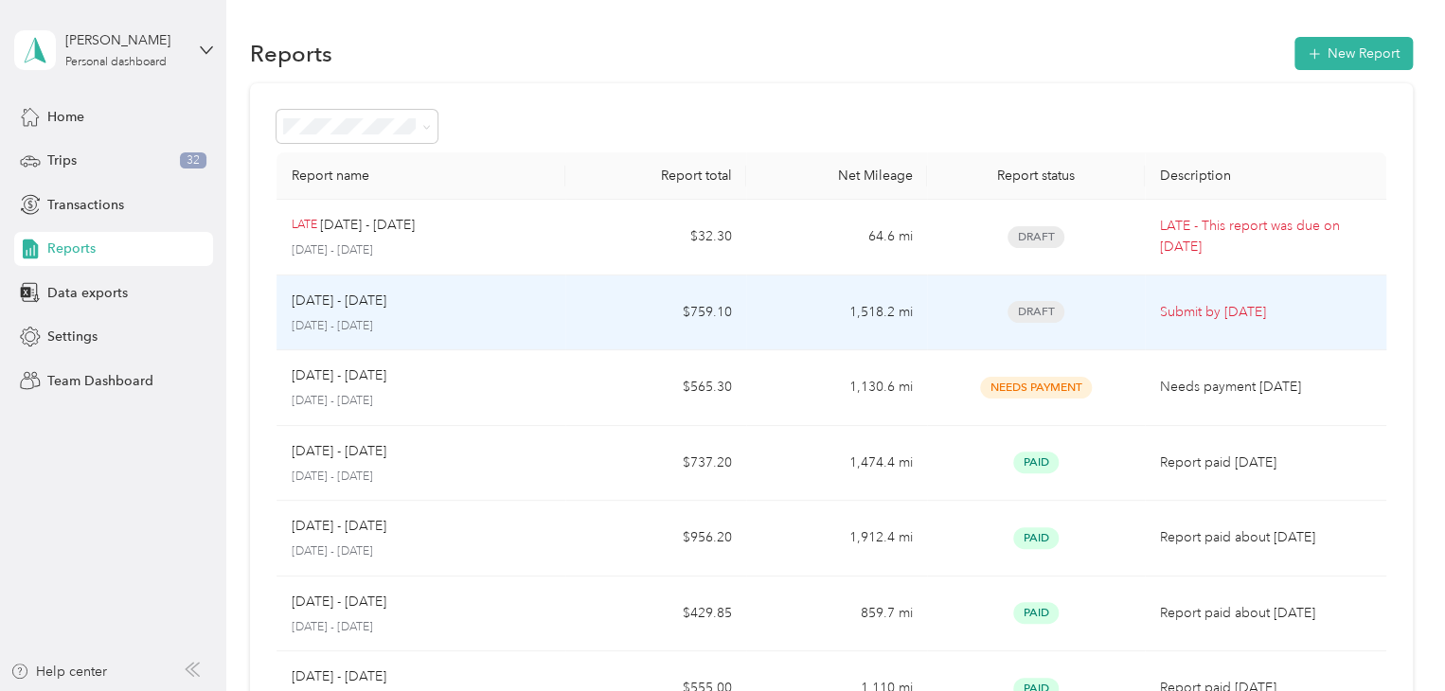
click at [335, 304] on p "[DATE] - [DATE]" at bounding box center [339, 301] width 95 height 21
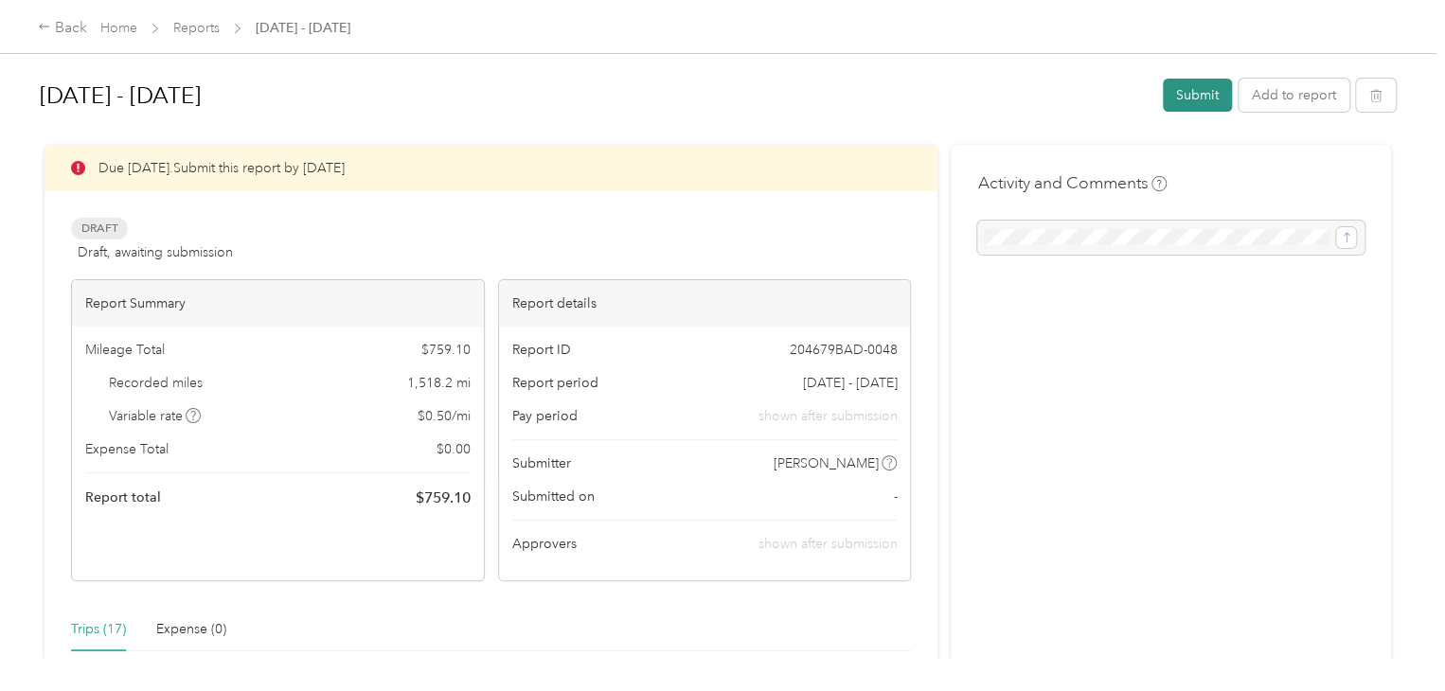
click at [1182, 89] on button "Submit" at bounding box center [1197, 95] width 69 height 33
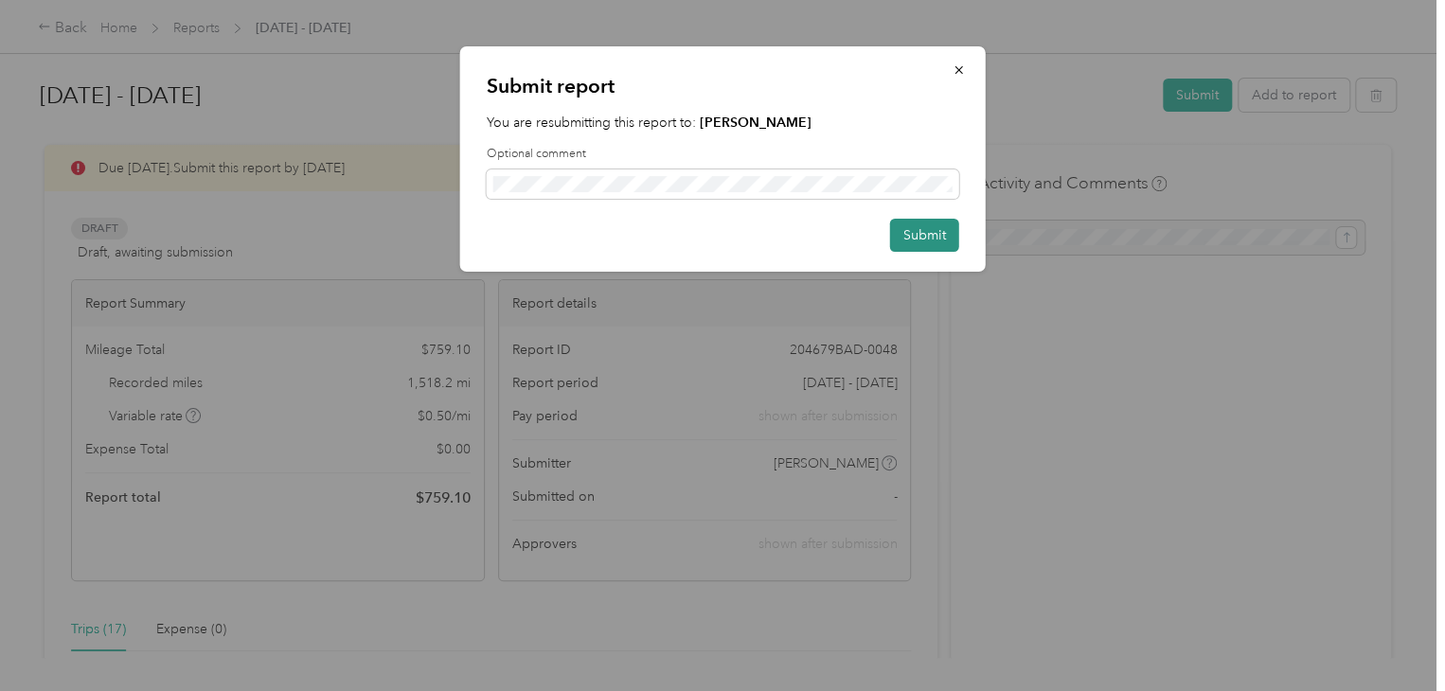
click at [924, 237] on button "Submit" at bounding box center [924, 235] width 69 height 33
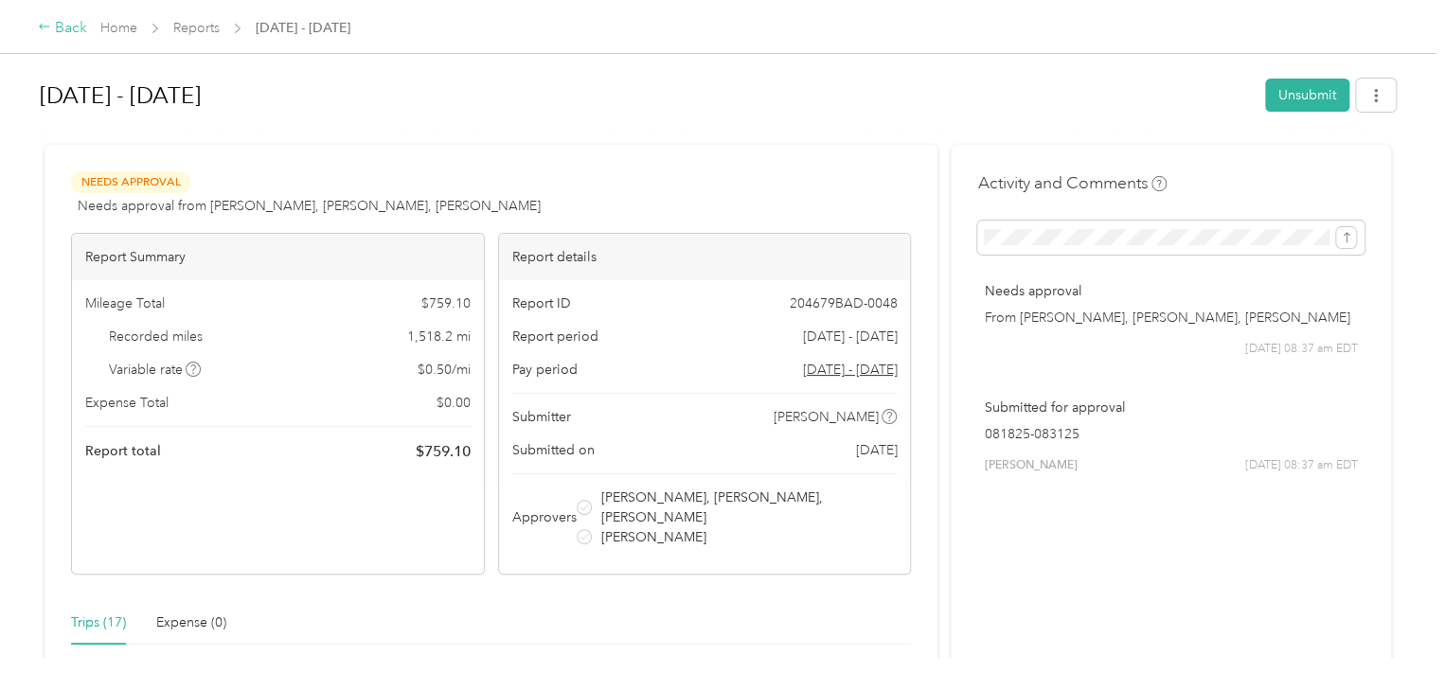
click at [78, 24] on div "Back" at bounding box center [62, 28] width 49 height 23
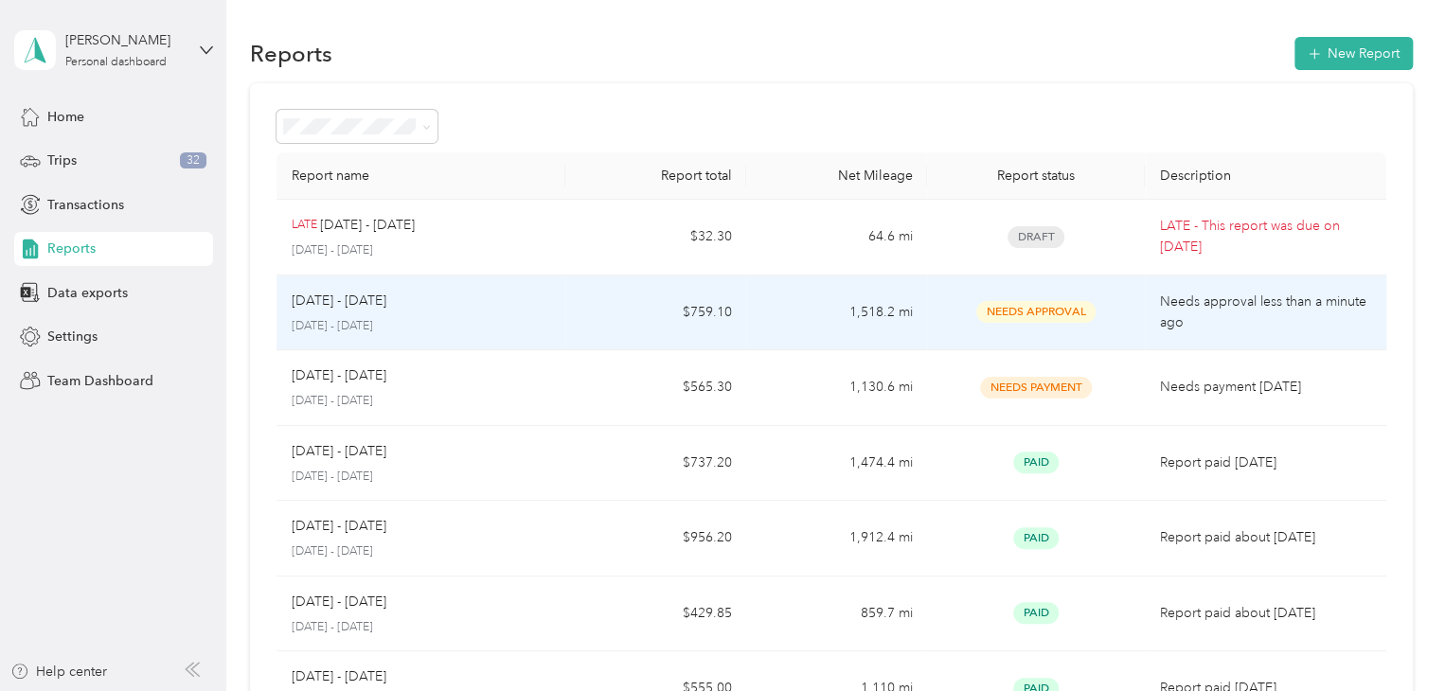
click at [292, 305] on p "[DATE] - [DATE]" at bounding box center [339, 301] width 95 height 21
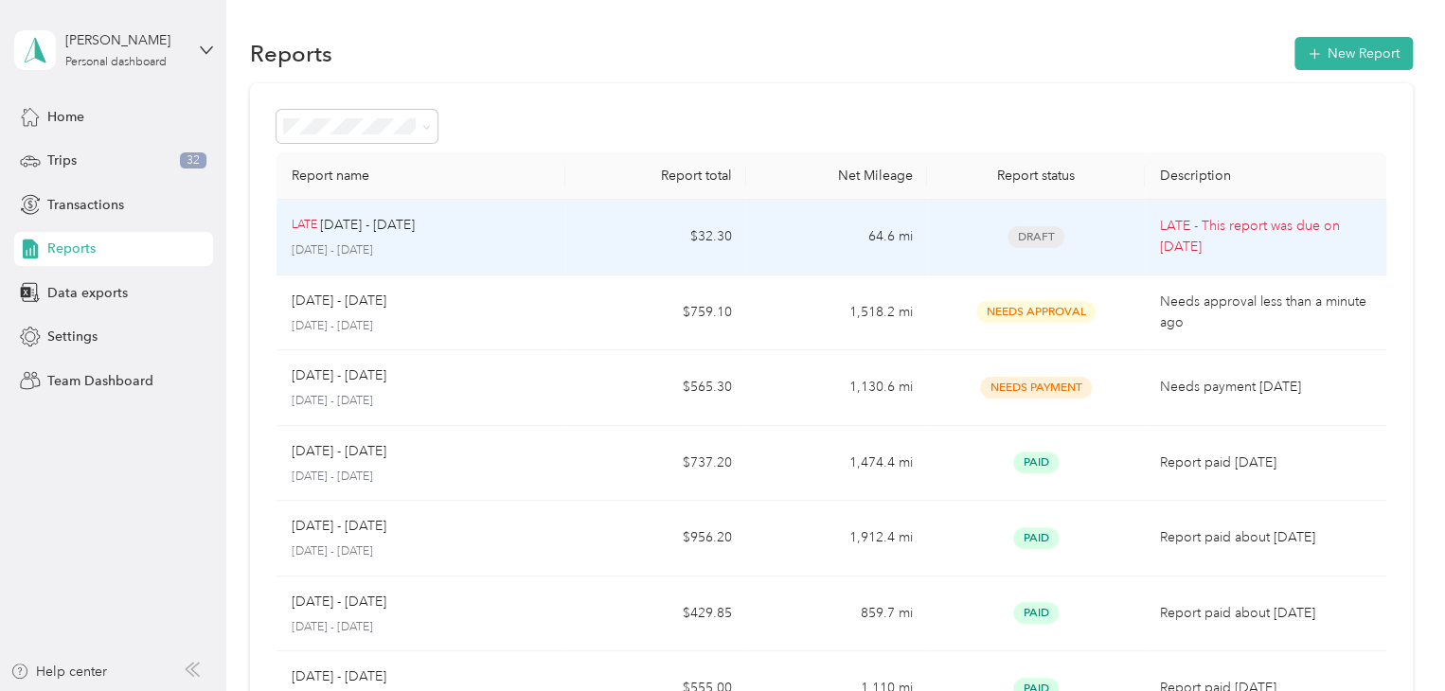
click at [693, 226] on td "$32.30" at bounding box center [655, 238] width 181 height 76
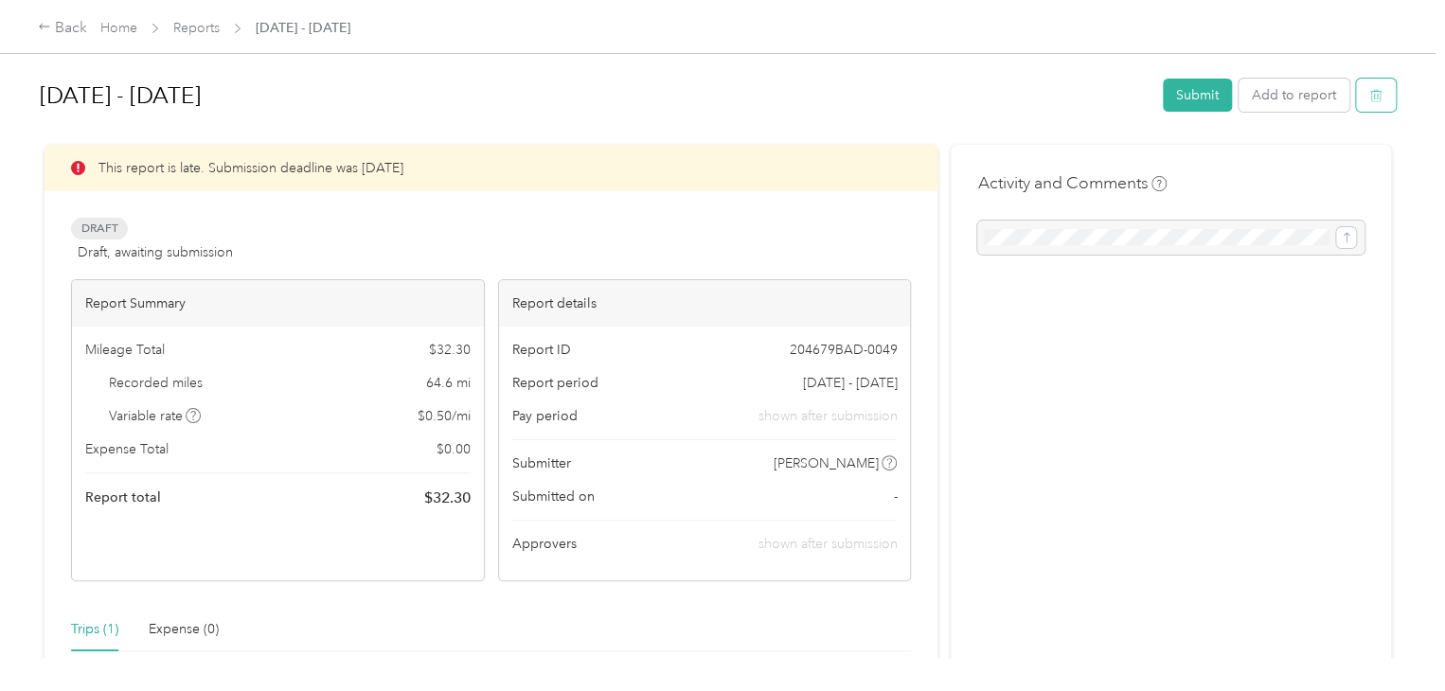
click at [1369, 101] on icon "button" at bounding box center [1375, 95] width 13 height 13
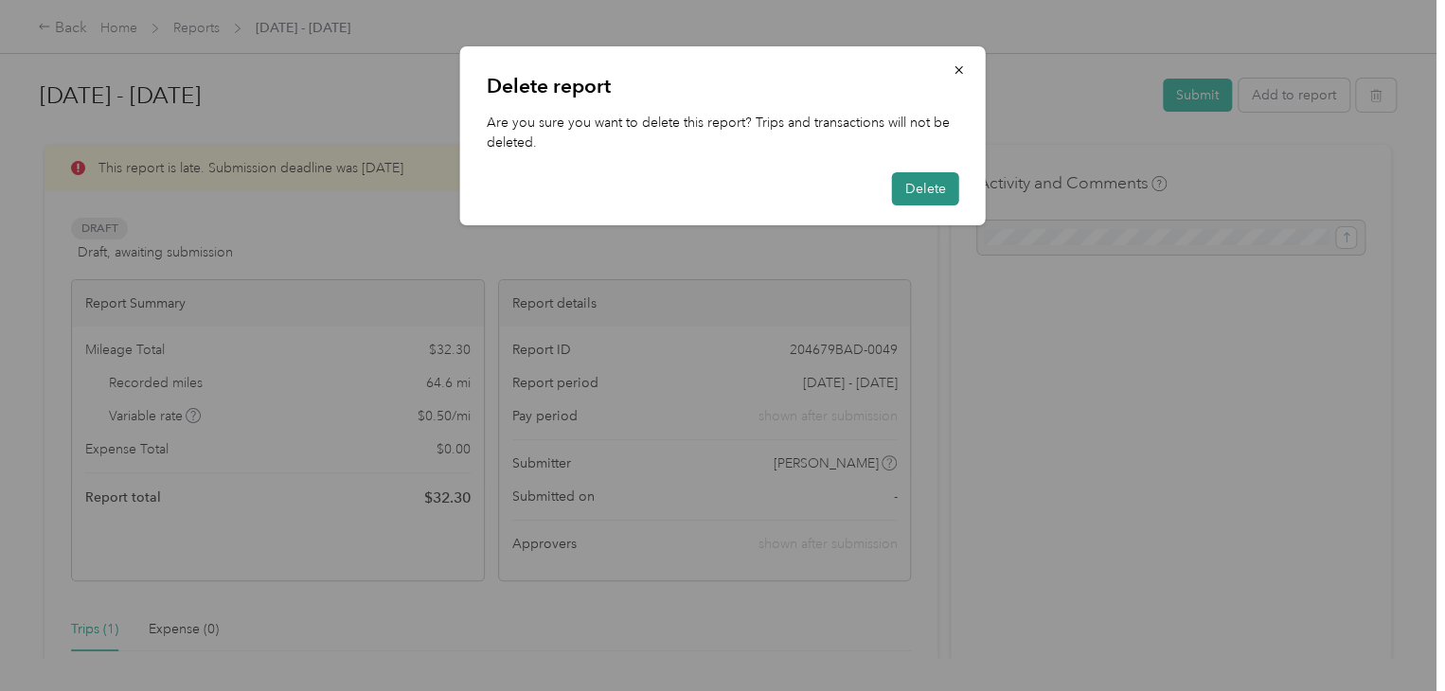
click at [933, 190] on button "Delete" at bounding box center [925, 188] width 67 height 33
